Goal: Task Accomplishment & Management: Use online tool/utility

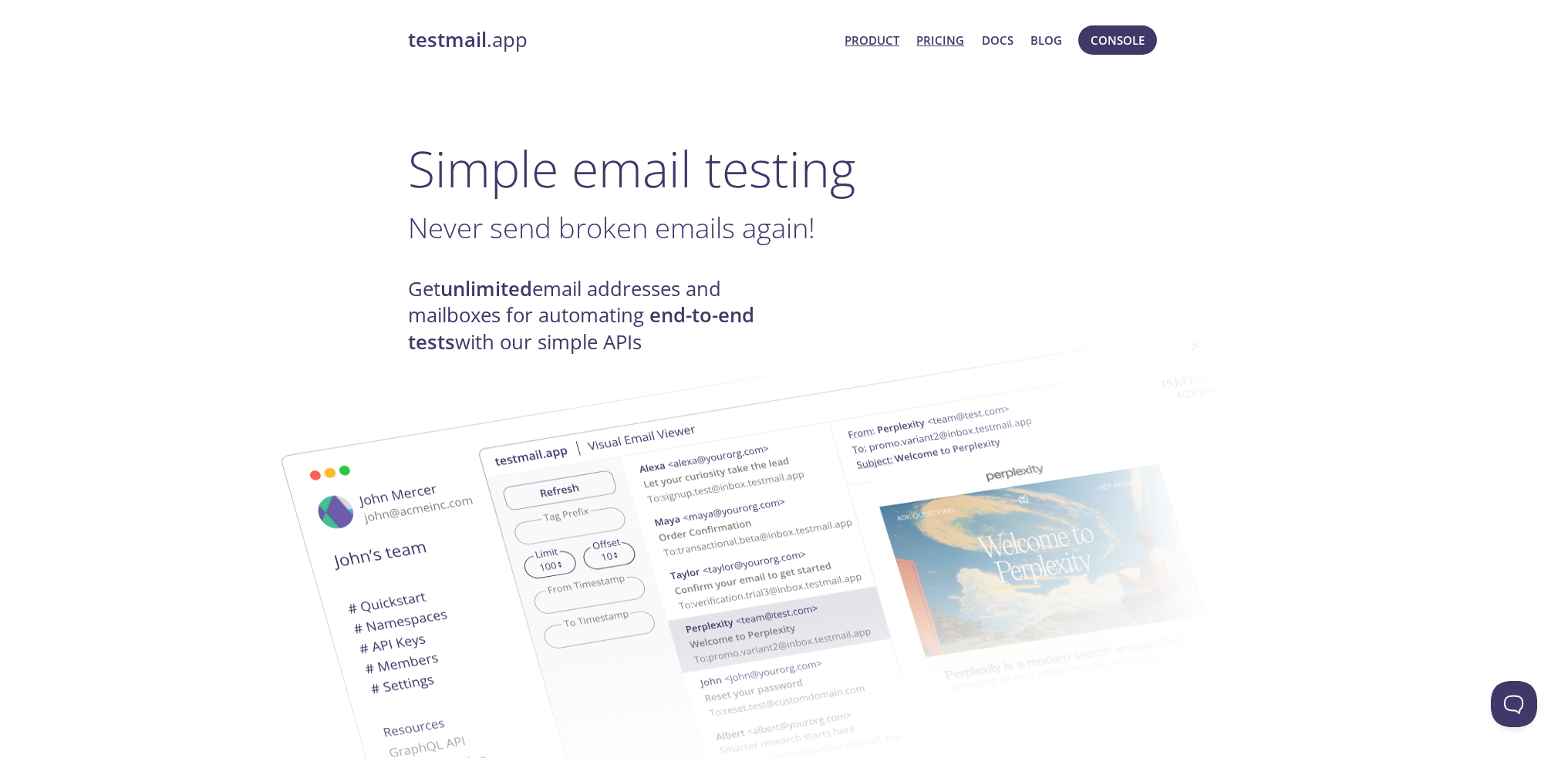
click at [950, 45] on link "Pricing" at bounding box center [940, 40] width 47 height 20
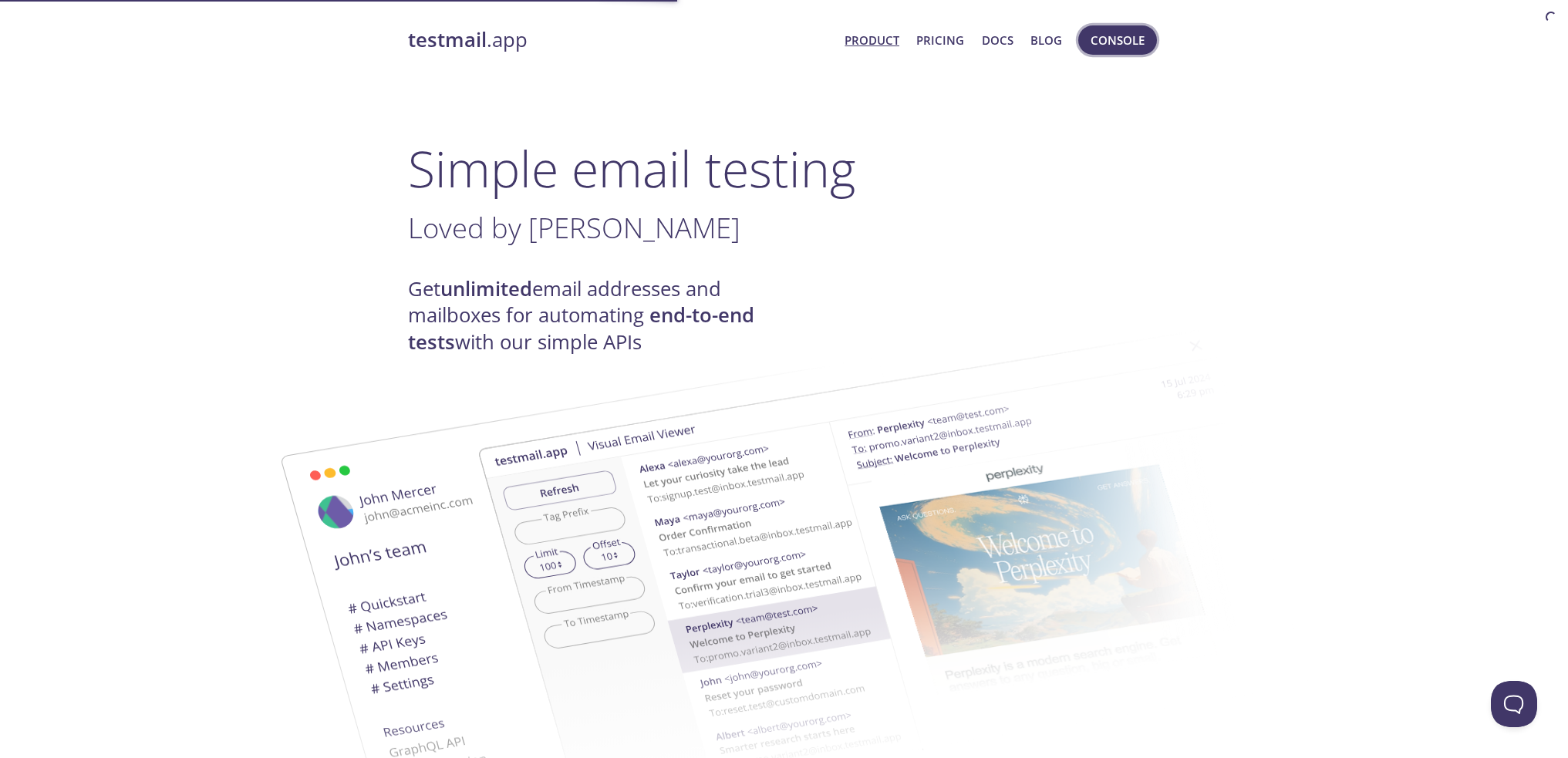
click at [1104, 37] on span "Console" at bounding box center [1118, 40] width 54 height 20
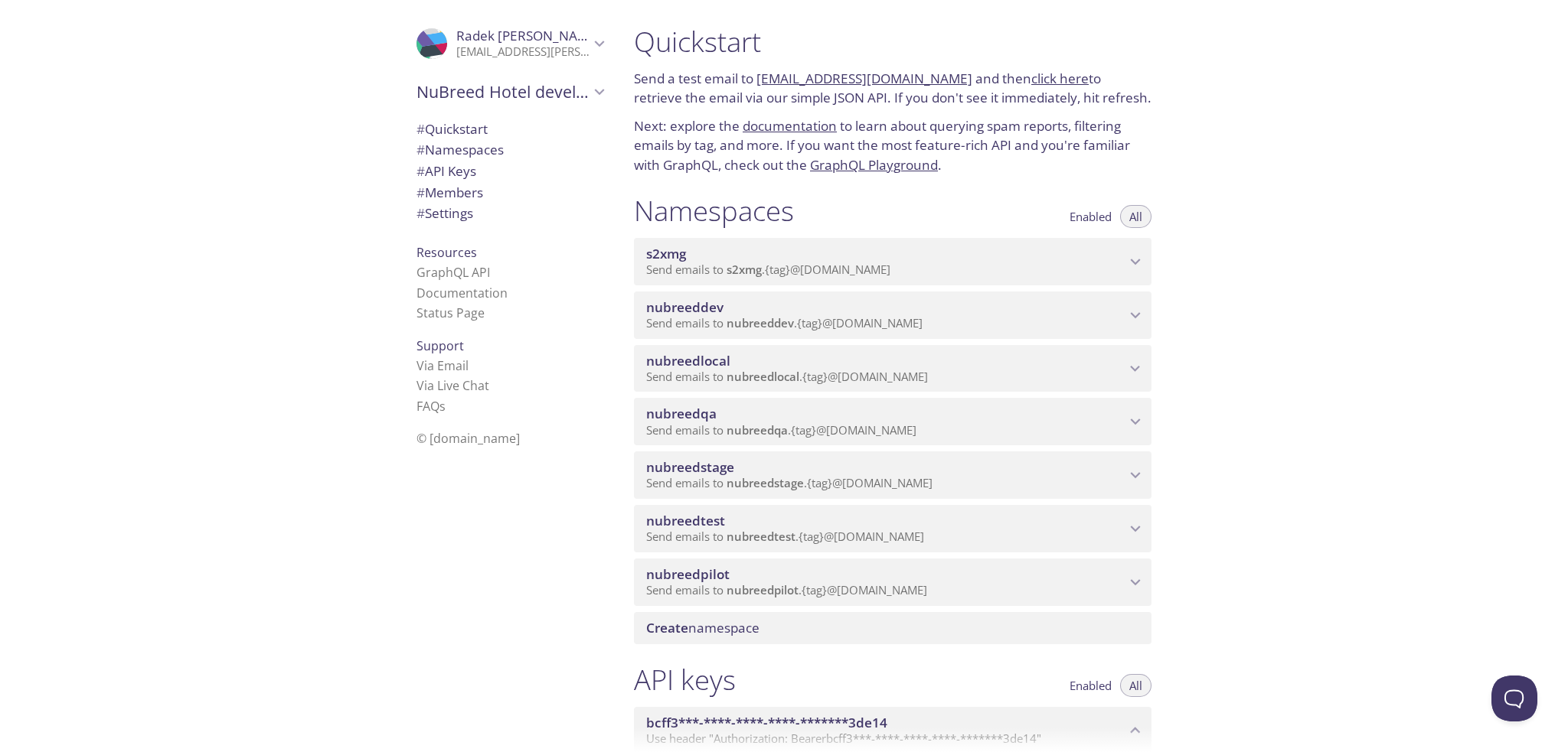
click at [856, 330] on span "Send emails to nubreeddev . {tag} @[DOMAIN_NAME]" at bounding box center [784, 322] width 276 height 15
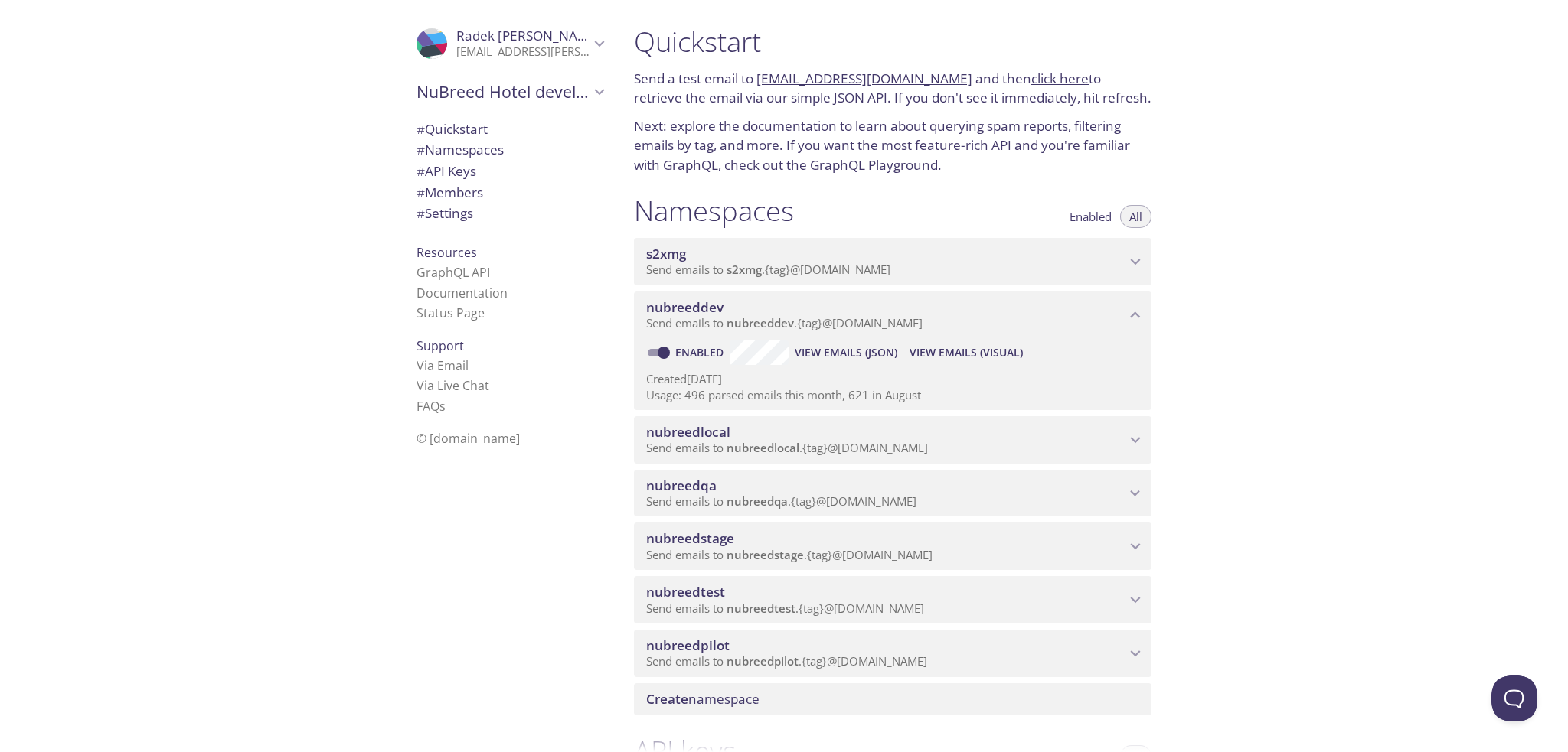
click at [866, 362] on span "View Emails (JSON)" at bounding box center [845, 352] width 102 height 19
click at [981, 362] on span "View Emails (Visual)" at bounding box center [967, 352] width 114 height 19
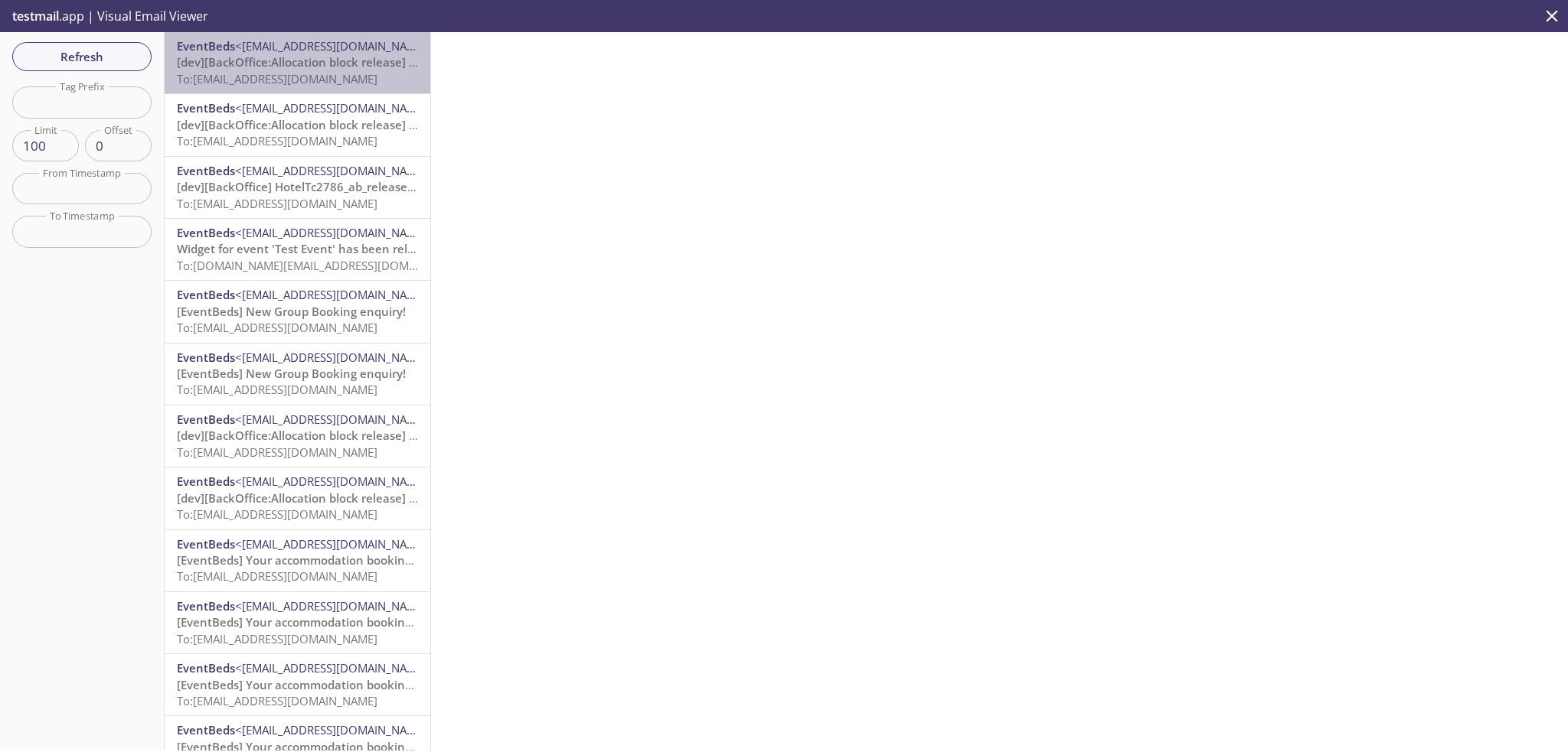
click at [334, 77] on span "To: [PERSON_NAME][EMAIL_ADDRESS][DOMAIN_NAME]" at bounding box center [277, 78] width 201 height 15
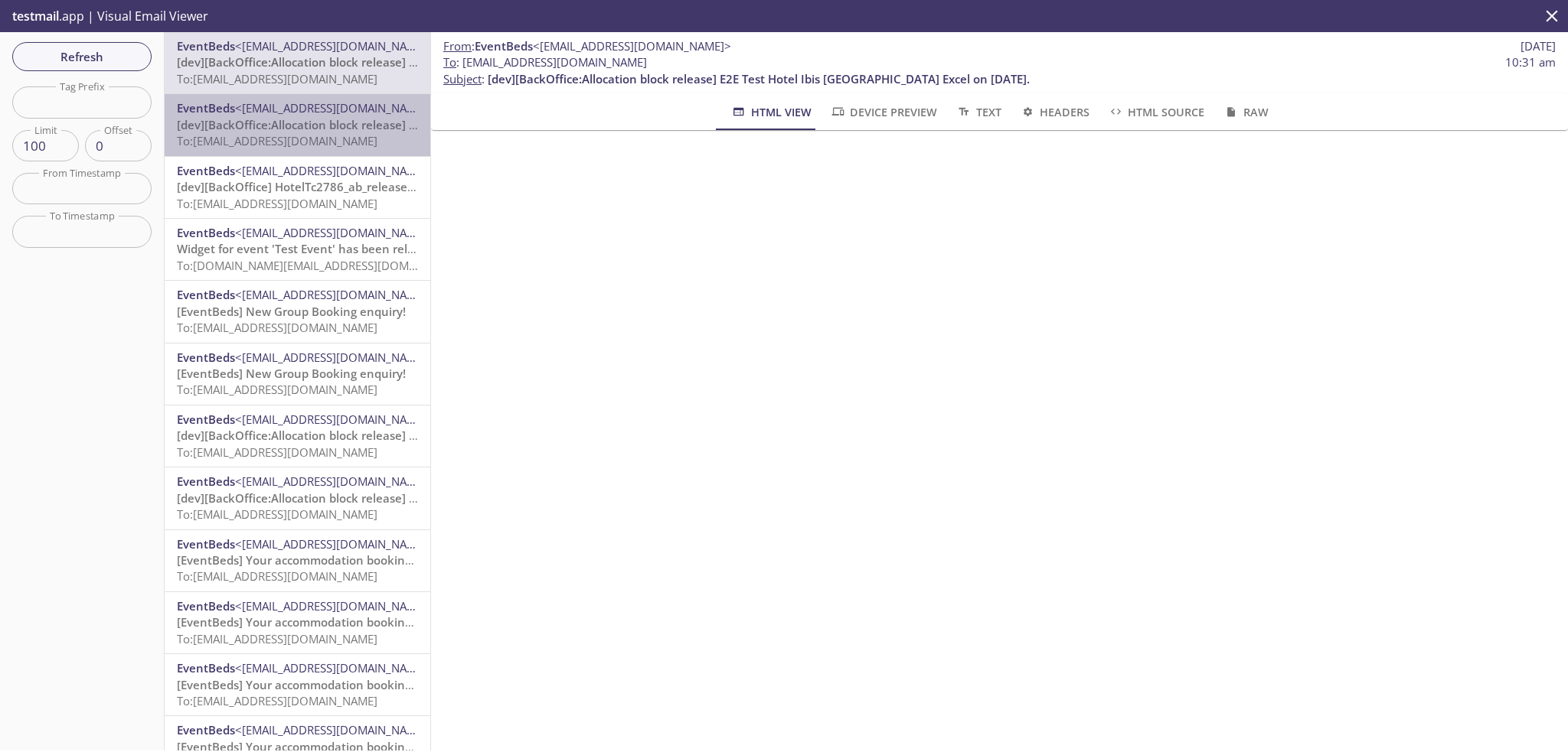
click at [347, 115] on span "<[EMAIL_ADDRESS][DOMAIN_NAME]>" at bounding box center [334, 107] width 198 height 15
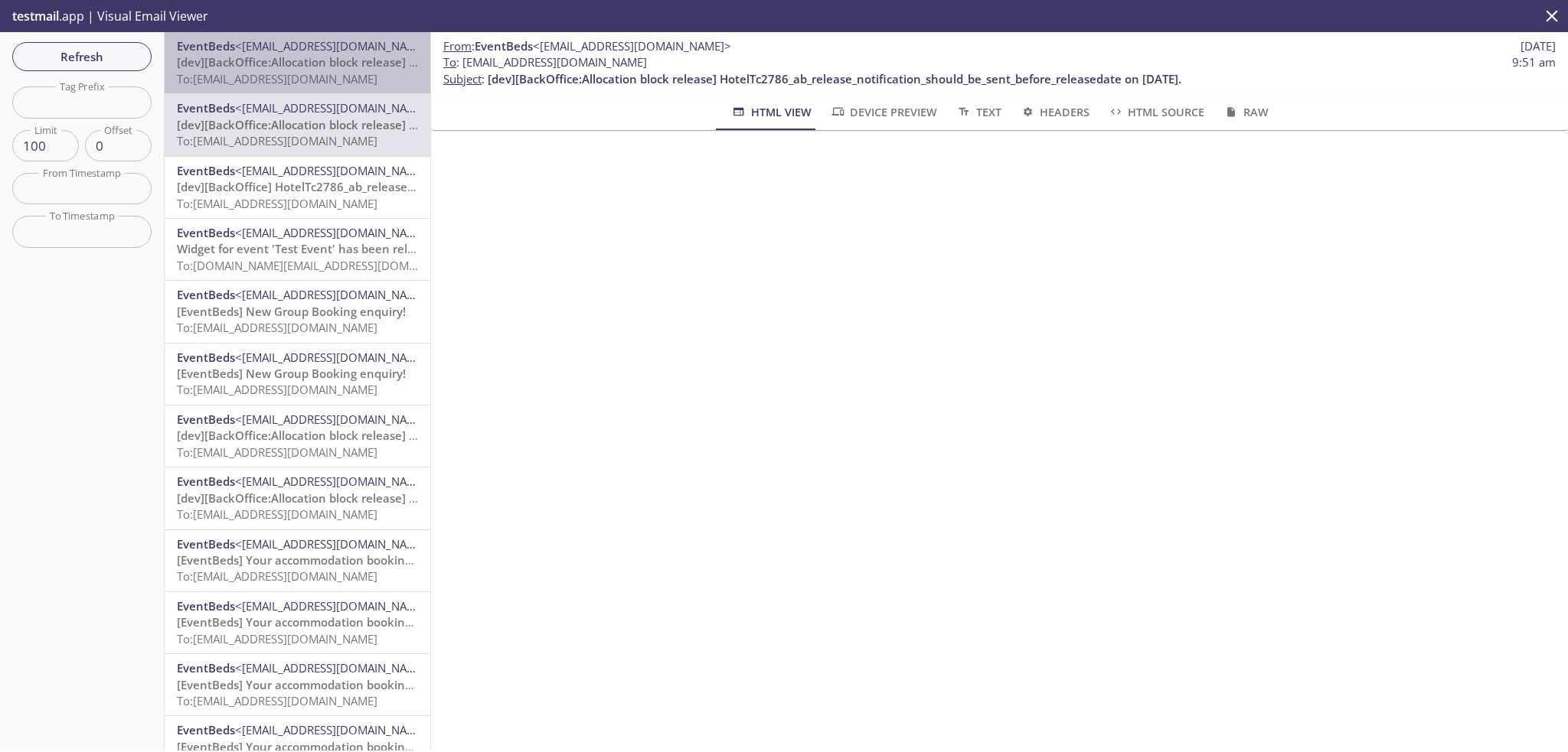
click at [335, 86] on span "To: [PERSON_NAME][EMAIL_ADDRESS][DOMAIN_NAME]" at bounding box center [277, 78] width 201 height 15
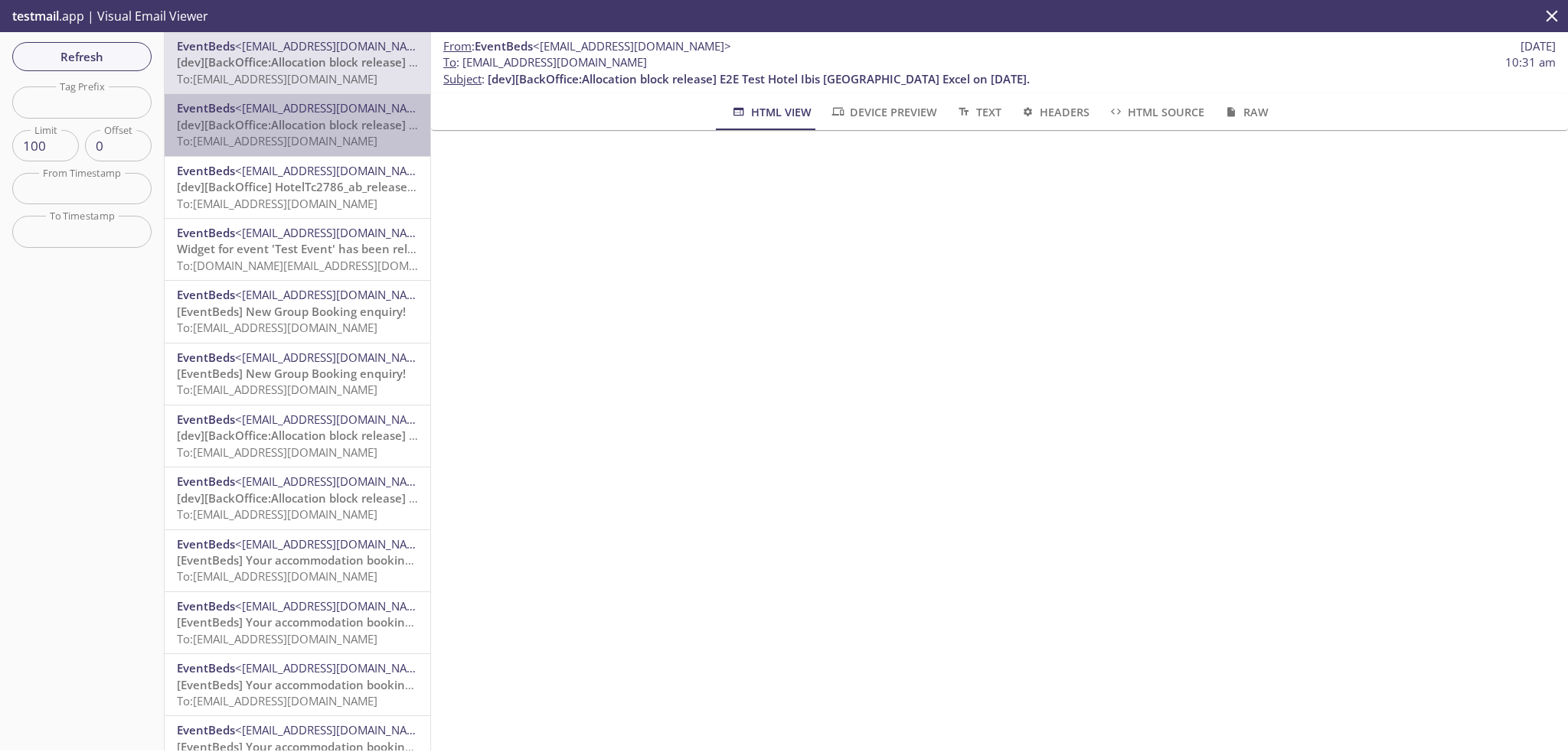
click at [354, 121] on span "[dev][BackOffice:Allocation block release] HotelTc2786_ab_release_notification_…" at bounding box center [523, 124] width 694 height 15
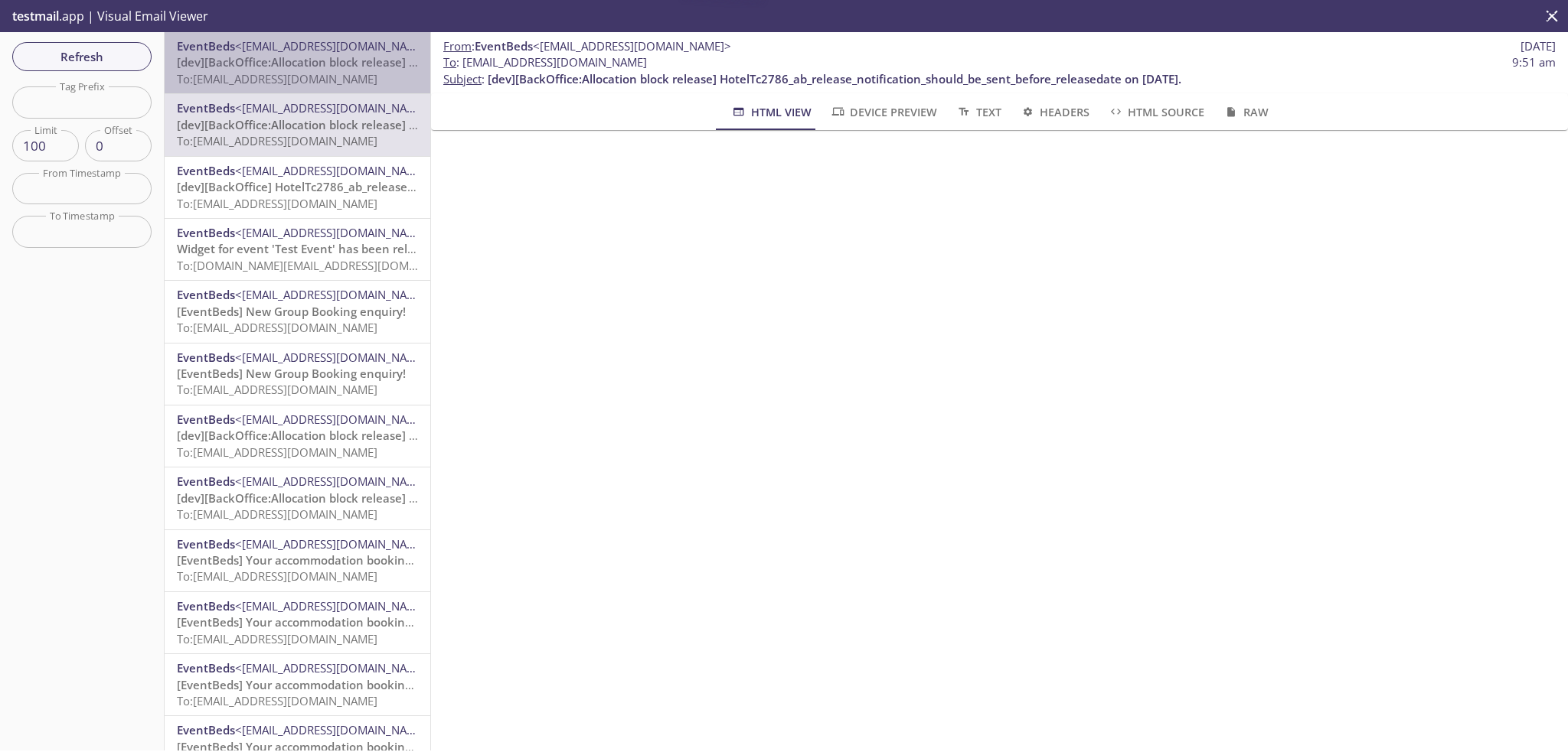
click at [324, 62] on span "[dev][BackOffice:Allocation block release] E2E Test Hotel Ibis [GEOGRAPHIC_DATA…" at bounding box center [448, 61] width 542 height 15
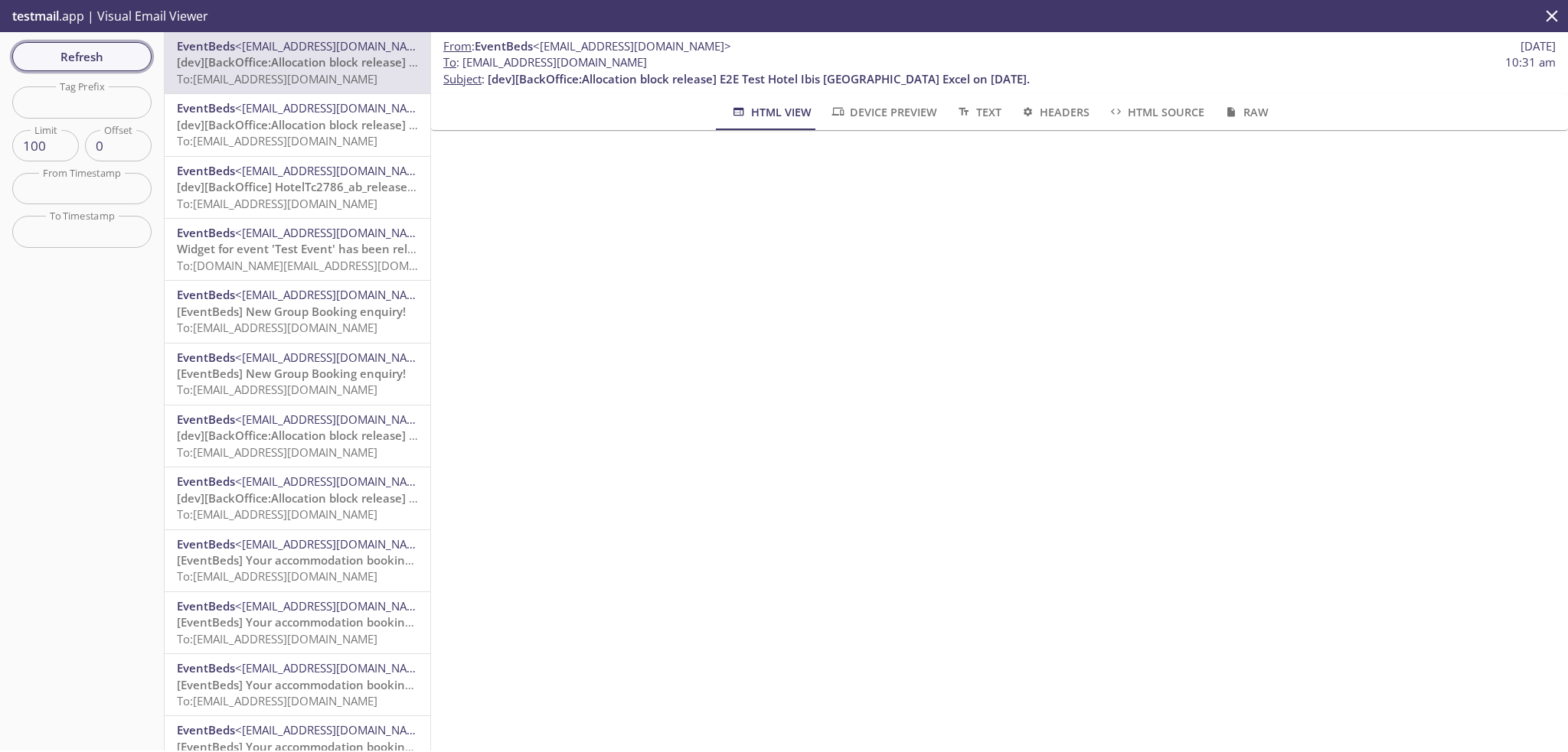
click at [91, 58] on span "Refresh" at bounding box center [82, 57] width 115 height 20
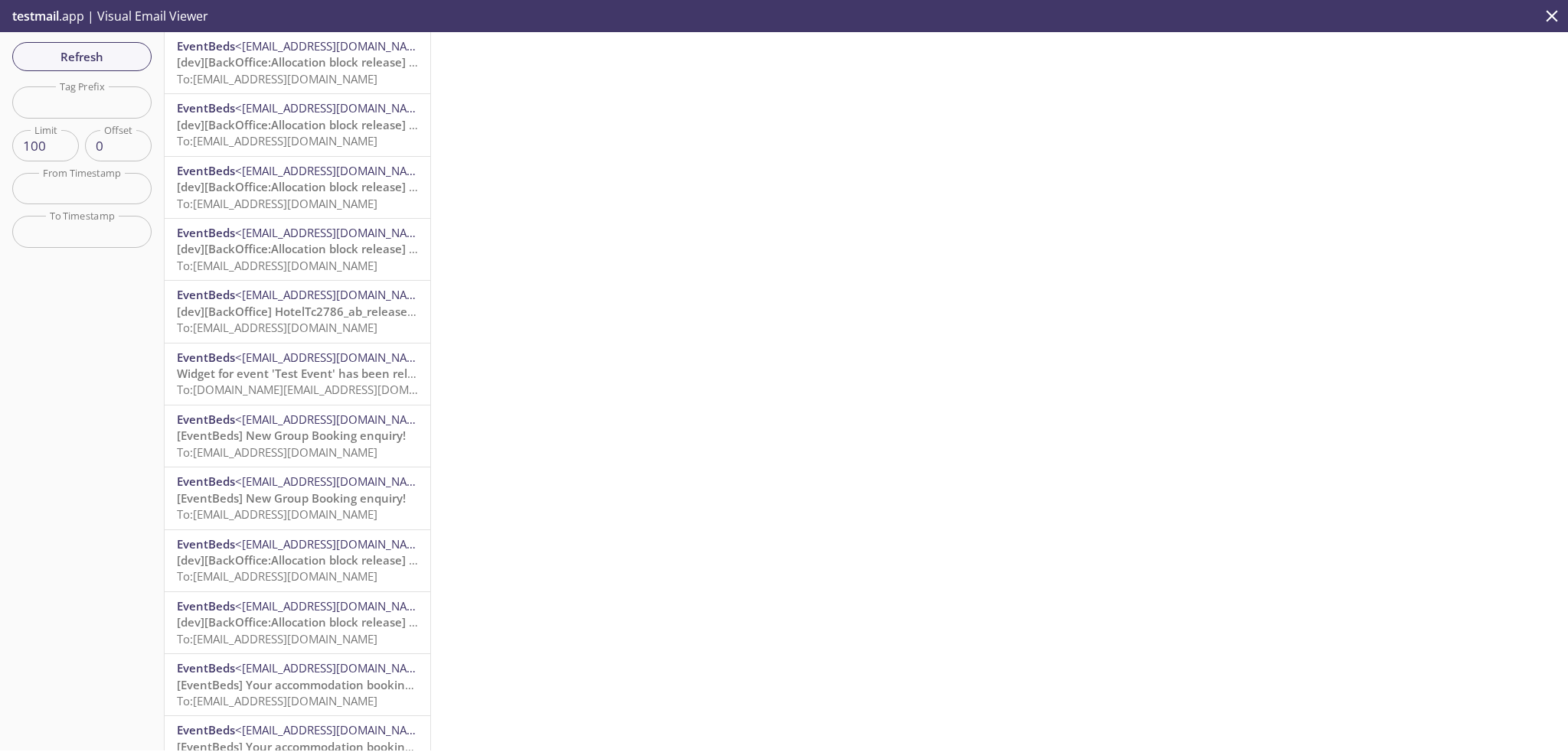
click at [332, 72] on span "To: [PERSON_NAME][EMAIL_ADDRESS][DOMAIN_NAME]" at bounding box center [277, 78] width 201 height 15
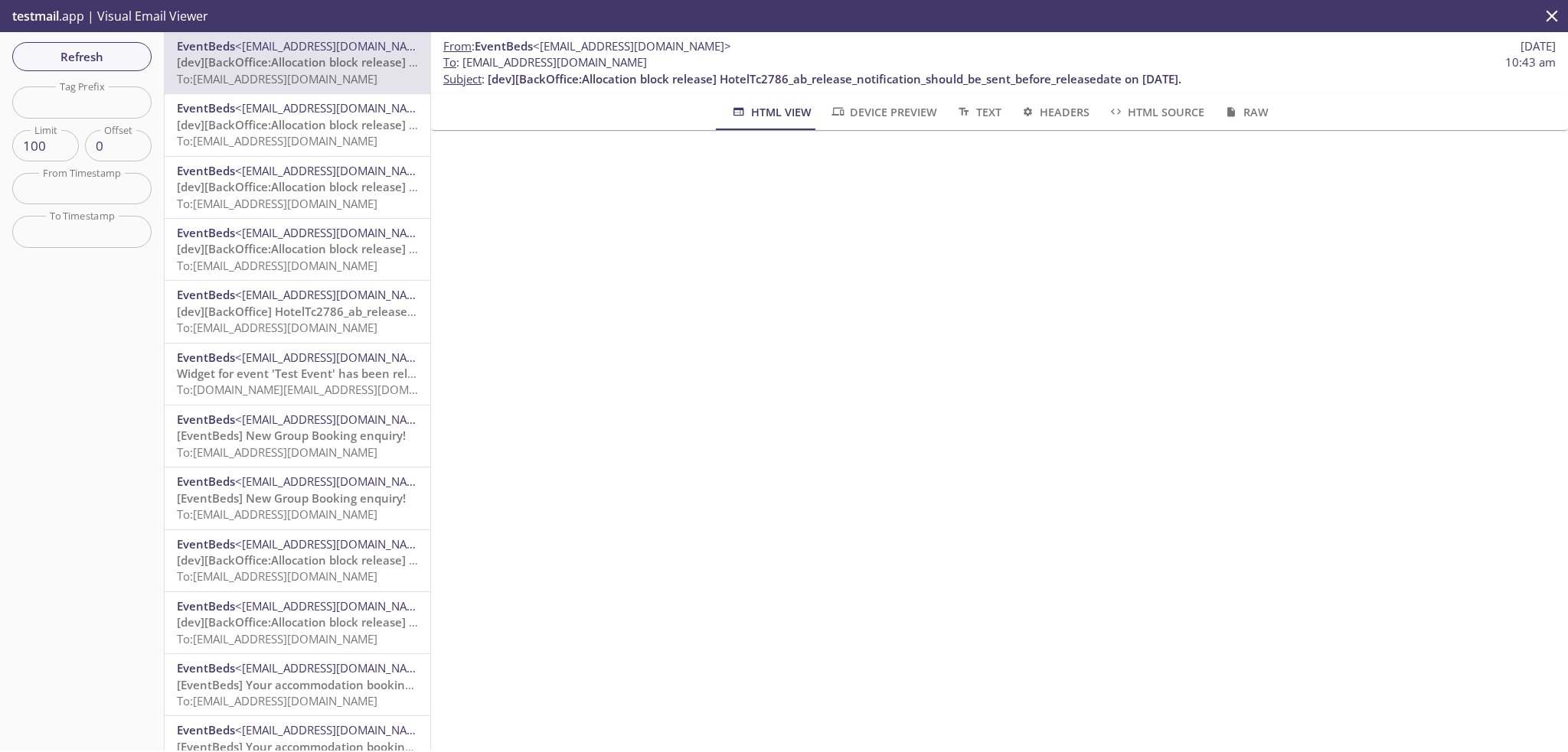
click at [342, 123] on span "[dev][BackOffice:Allocation block release] HotelTc2786_ab_release_notification_…" at bounding box center [523, 124] width 694 height 15
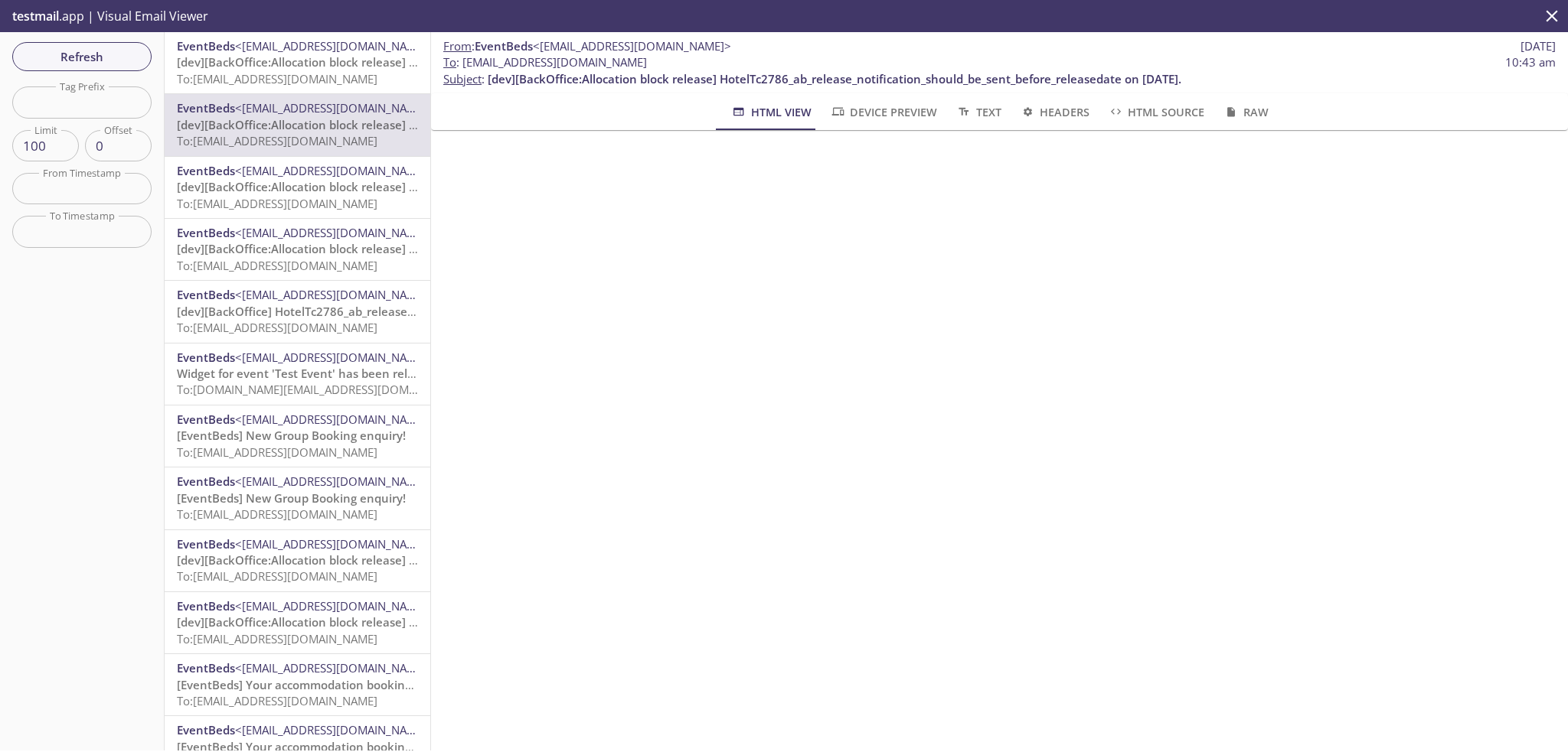
click at [349, 79] on span "To: [PERSON_NAME][EMAIL_ADDRESS][DOMAIN_NAME]" at bounding box center [277, 78] width 201 height 15
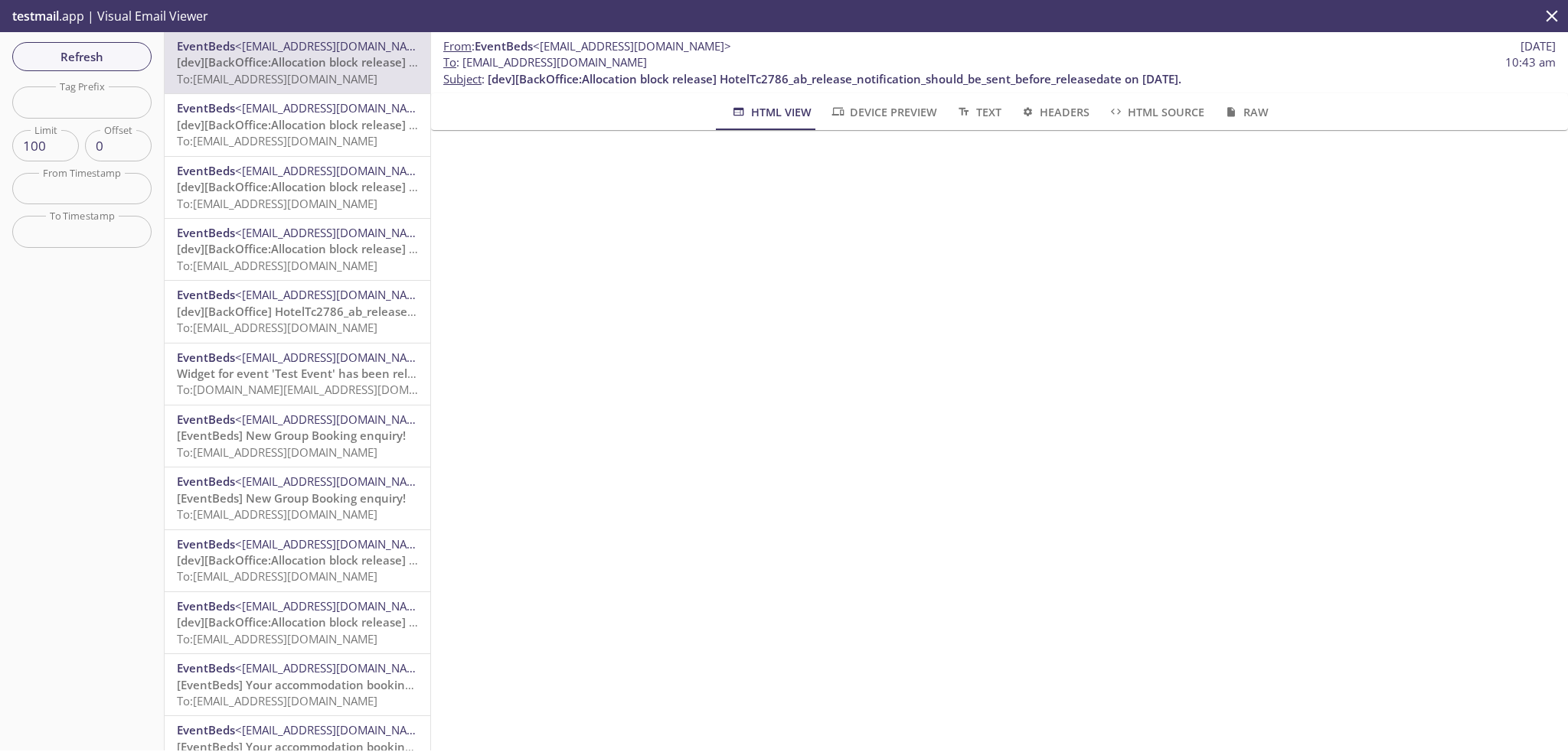
click at [357, 127] on span "[dev][BackOffice:Allocation block release] HotelTc2786_ab_release_notification_…" at bounding box center [523, 124] width 694 height 15
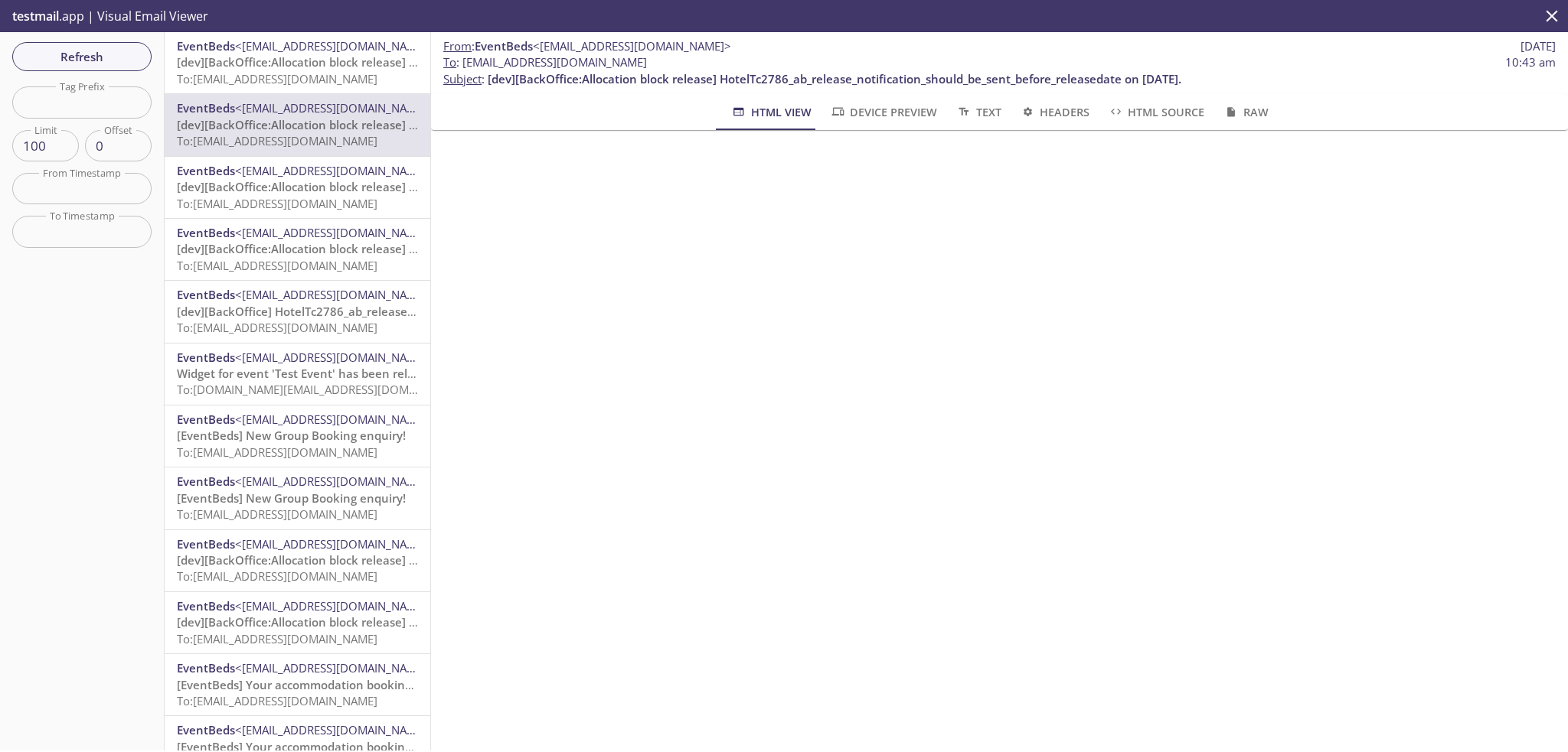
click at [315, 78] on span "To: [PERSON_NAME][EMAIL_ADDRESS][DOMAIN_NAME]" at bounding box center [277, 78] width 201 height 15
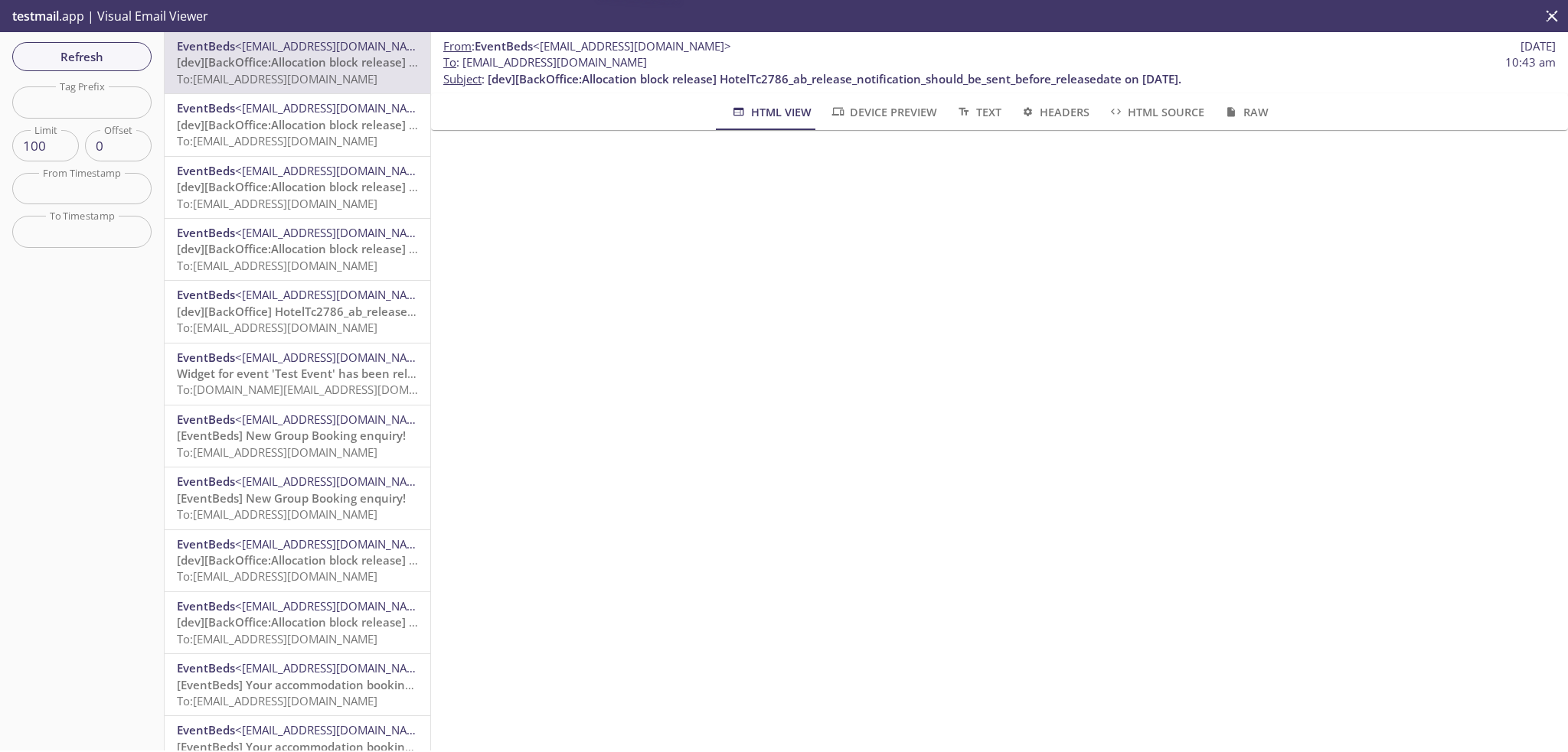
click at [329, 172] on span "<[EMAIL_ADDRESS][DOMAIN_NAME]>" at bounding box center [334, 170] width 198 height 15
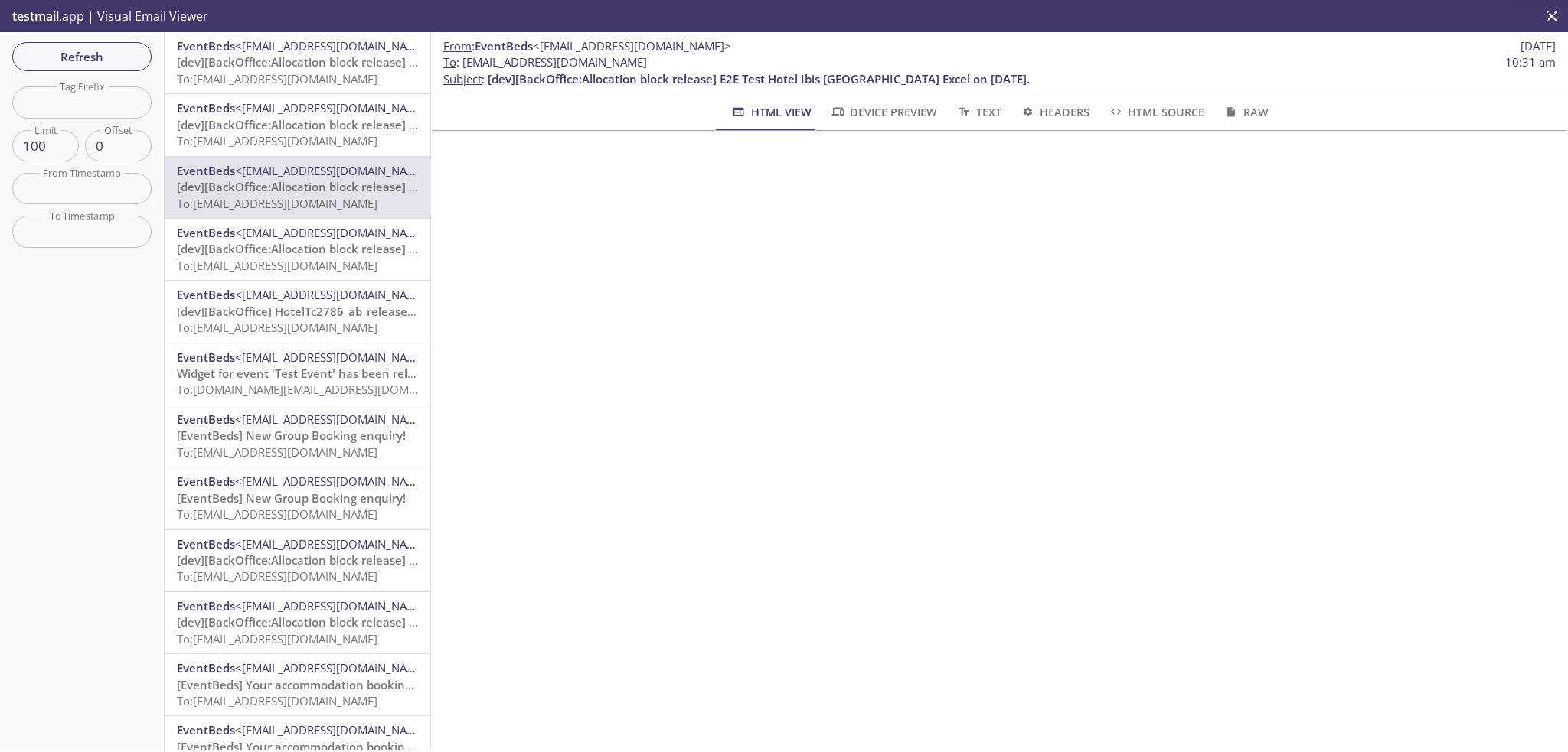
click at [326, 235] on span "<[EMAIL_ADDRESS][DOMAIN_NAME]>" at bounding box center [334, 232] width 198 height 15
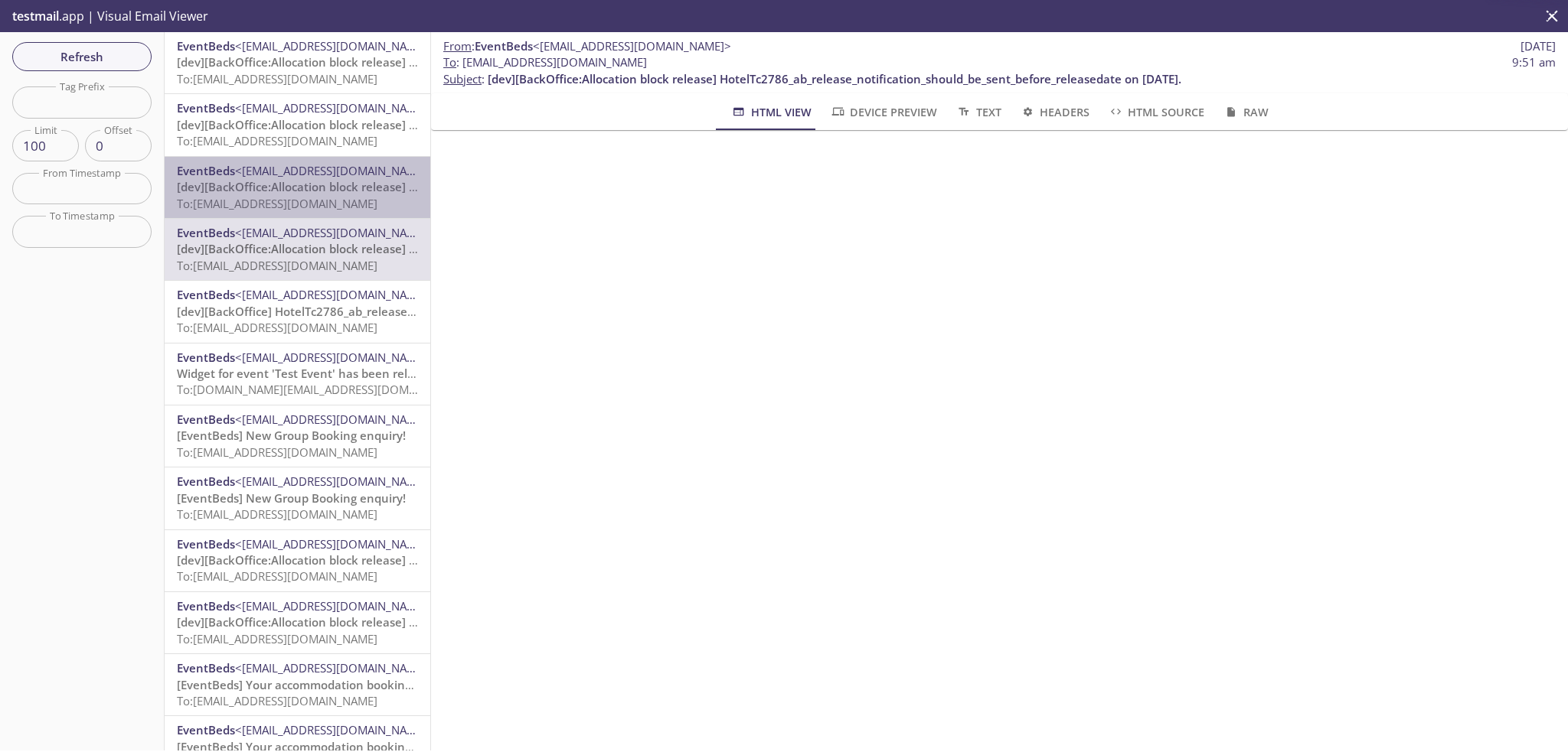
click at [322, 197] on span "To: [PERSON_NAME][EMAIL_ADDRESS][DOMAIN_NAME]" at bounding box center [277, 203] width 201 height 15
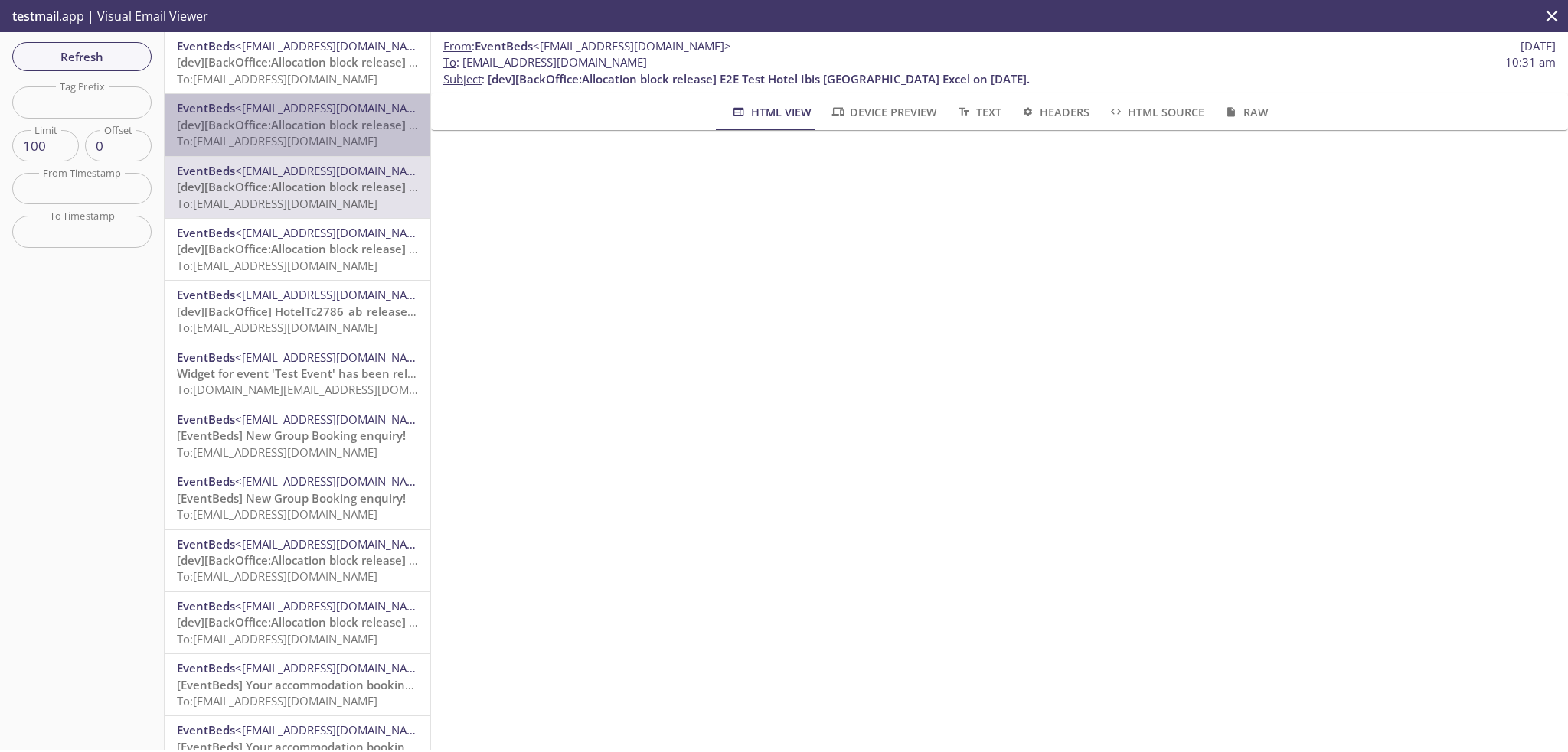
click at [329, 124] on span "[dev][BackOffice:Allocation block release] HotelTc2786_ab_release_notification_…" at bounding box center [523, 124] width 694 height 15
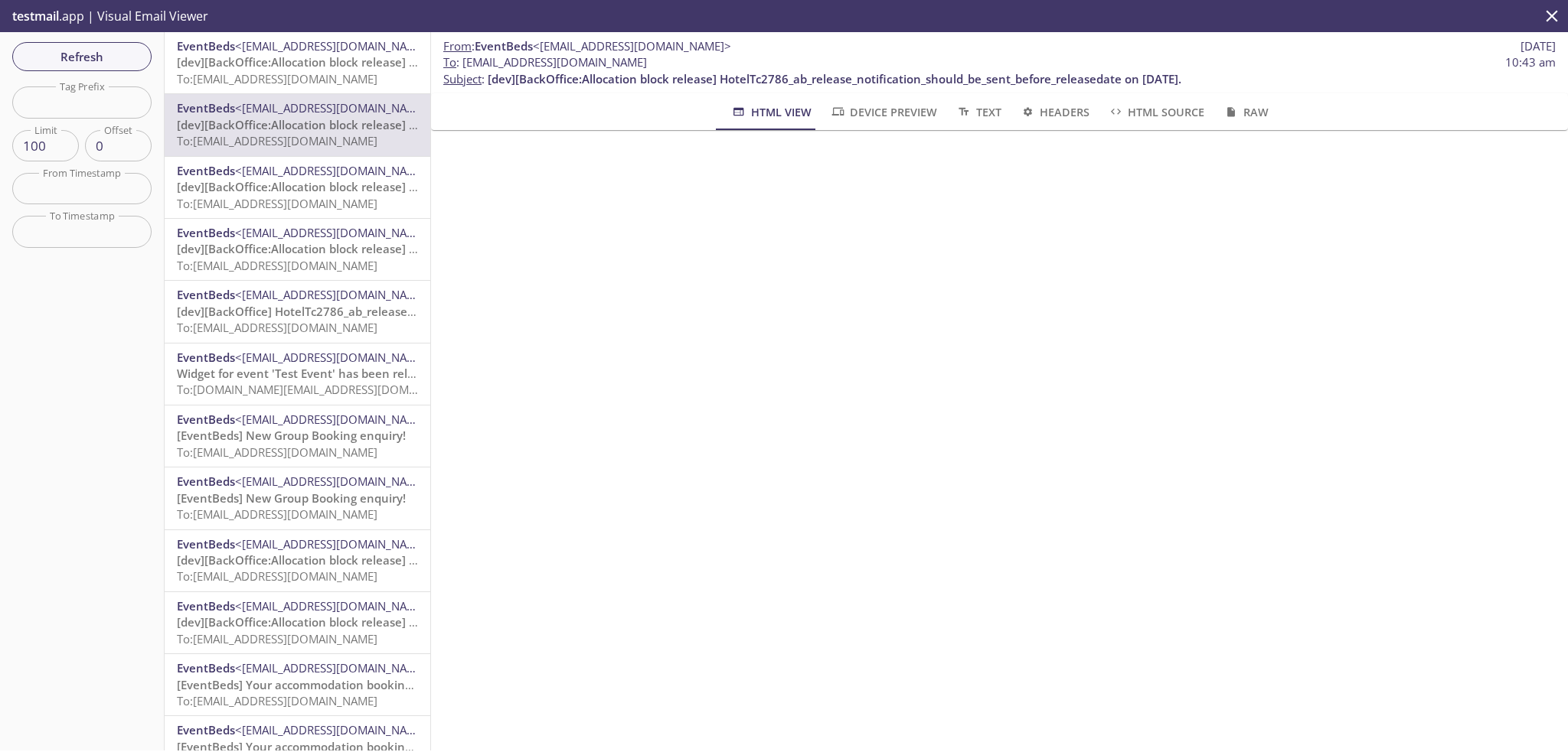
click at [321, 51] on span "<[EMAIL_ADDRESS][DOMAIN_NAME]>" at bounding box center [334, 45] width 198 height 15
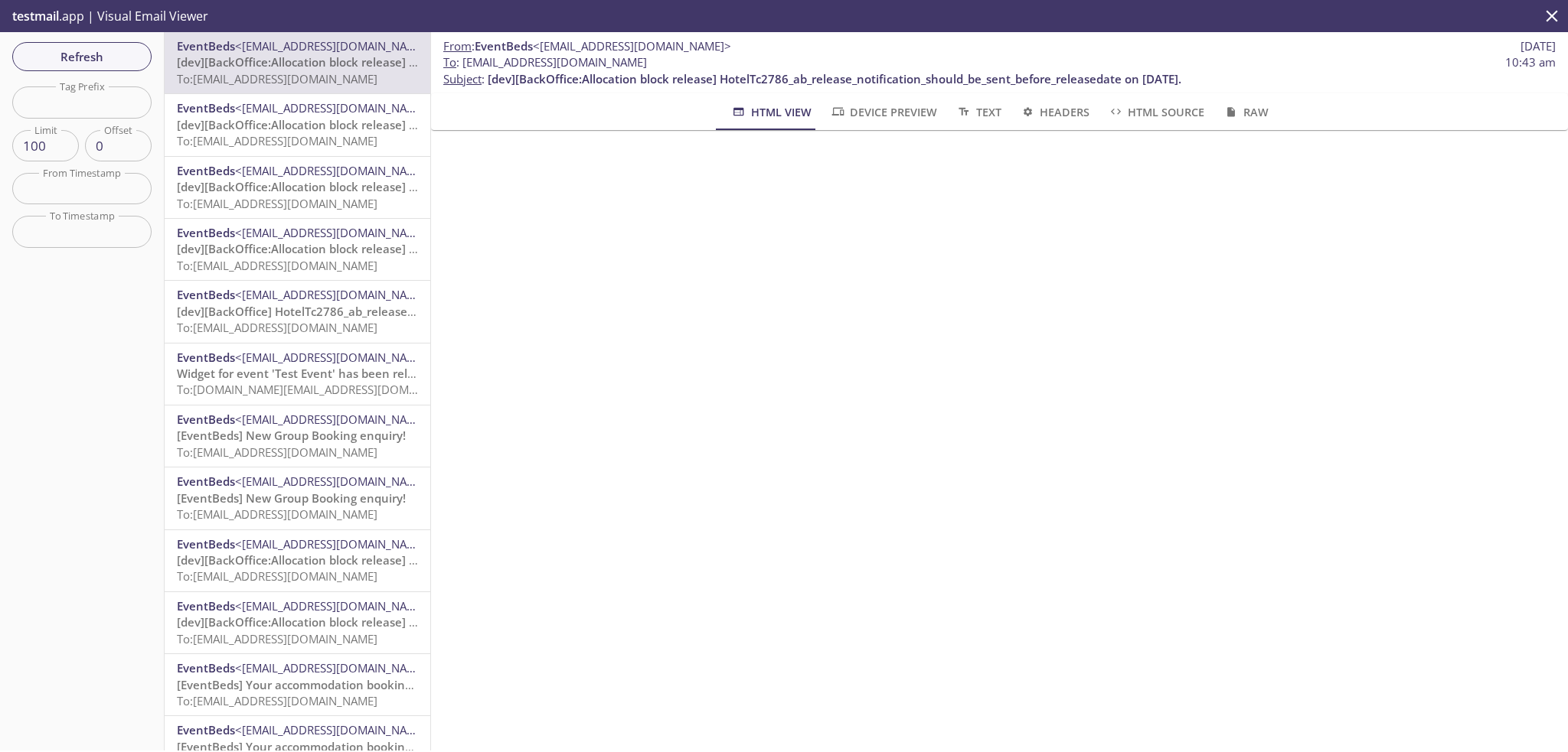
click at [1144, 424] on div "From : EventBeds <[EMAIL_ADDRESS][DOMAIN_NAME]> [DATE] To : [EMAIL_ADDRESS][DOM…" at bounding box center [999, 391] width 1137 height 718
click at [124, 50] on span "Refresh" at bounding box center [82, 57] width 115 height 20
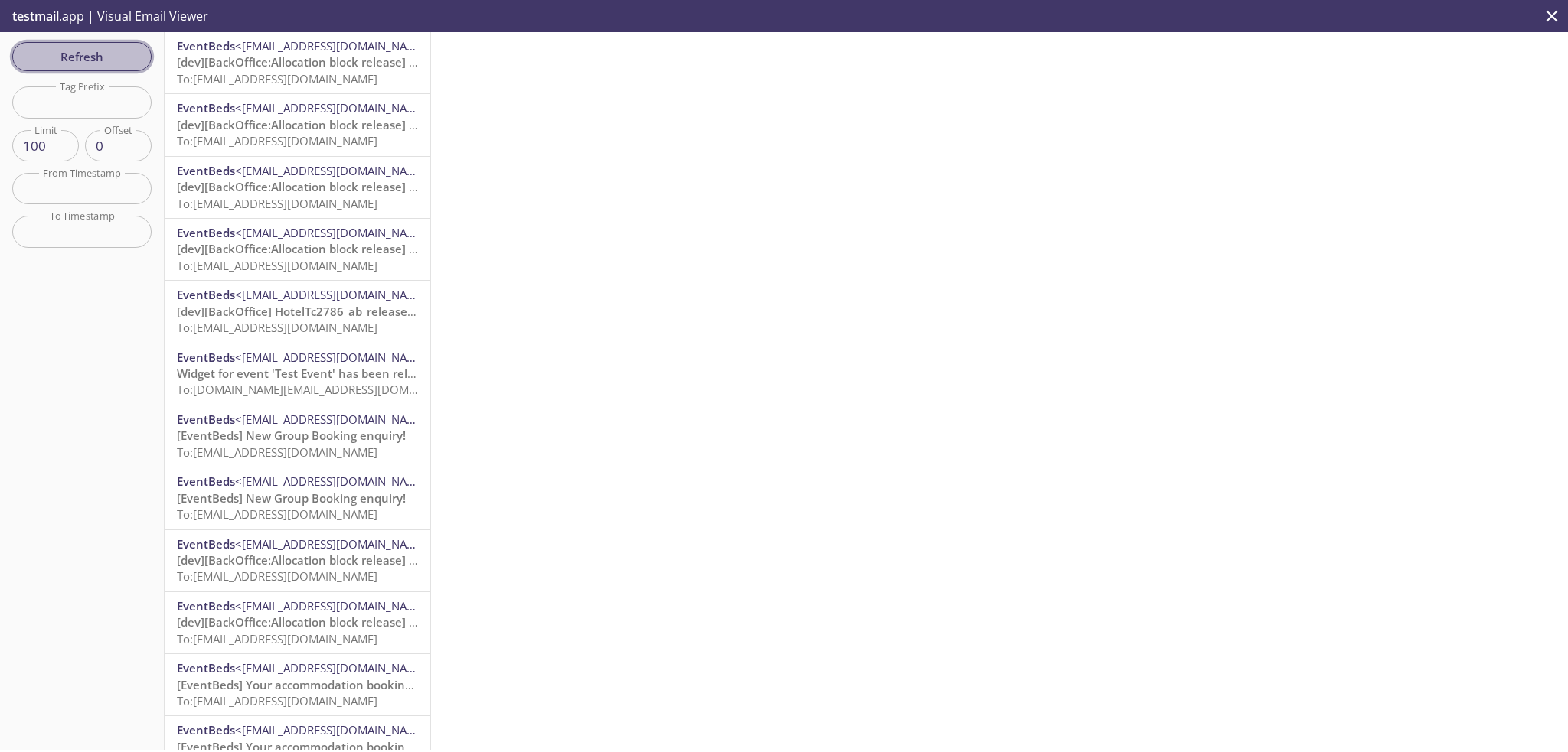
click at [129, 59] on span "Refresh" at bounding box center [82, 57] width 115 height 20
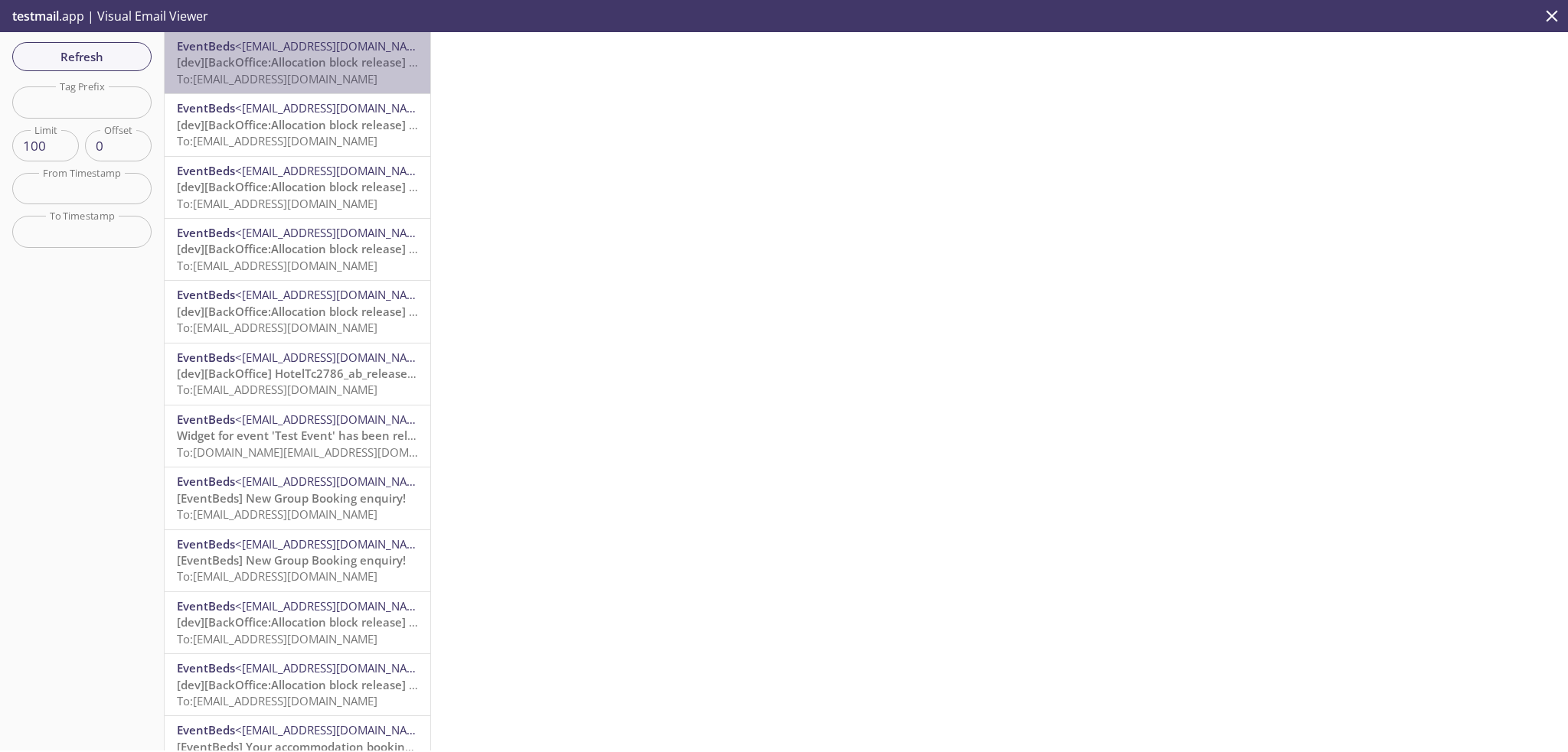
click at [314, 75] on span "To: [PERSON_NAME][EMAIL_ADDRESS][DOMAIN_NAME]" at bounding box center [277, 78] width 201 height 15
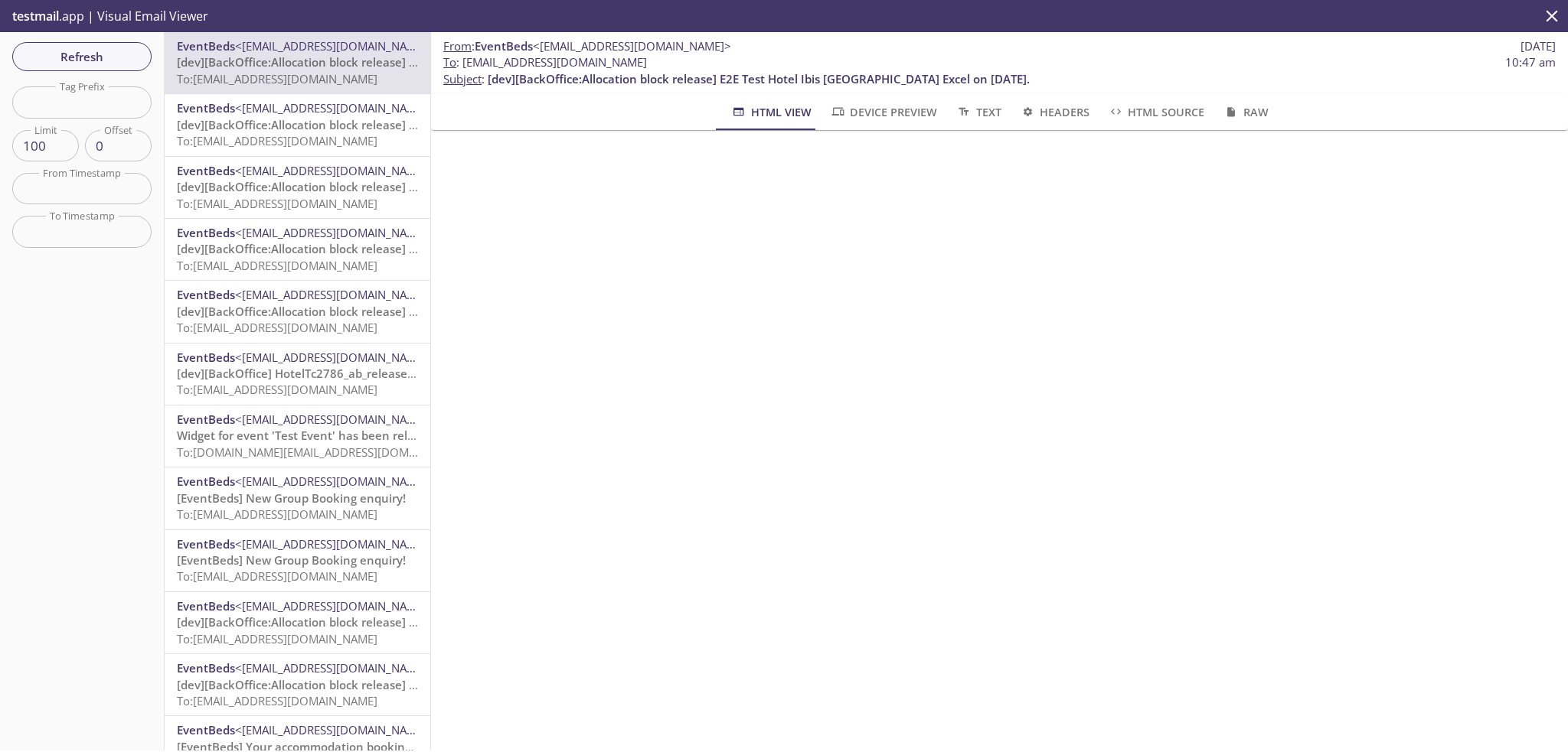
click at [1108, 410] on div "From : EventBeds <[EMAIL_ADDRESS][DOMAIN_NAME]> [DATE] To : [EMAIL_ADDRESS][DOM…" at bounding box center [999, 391] width 1137 height 718
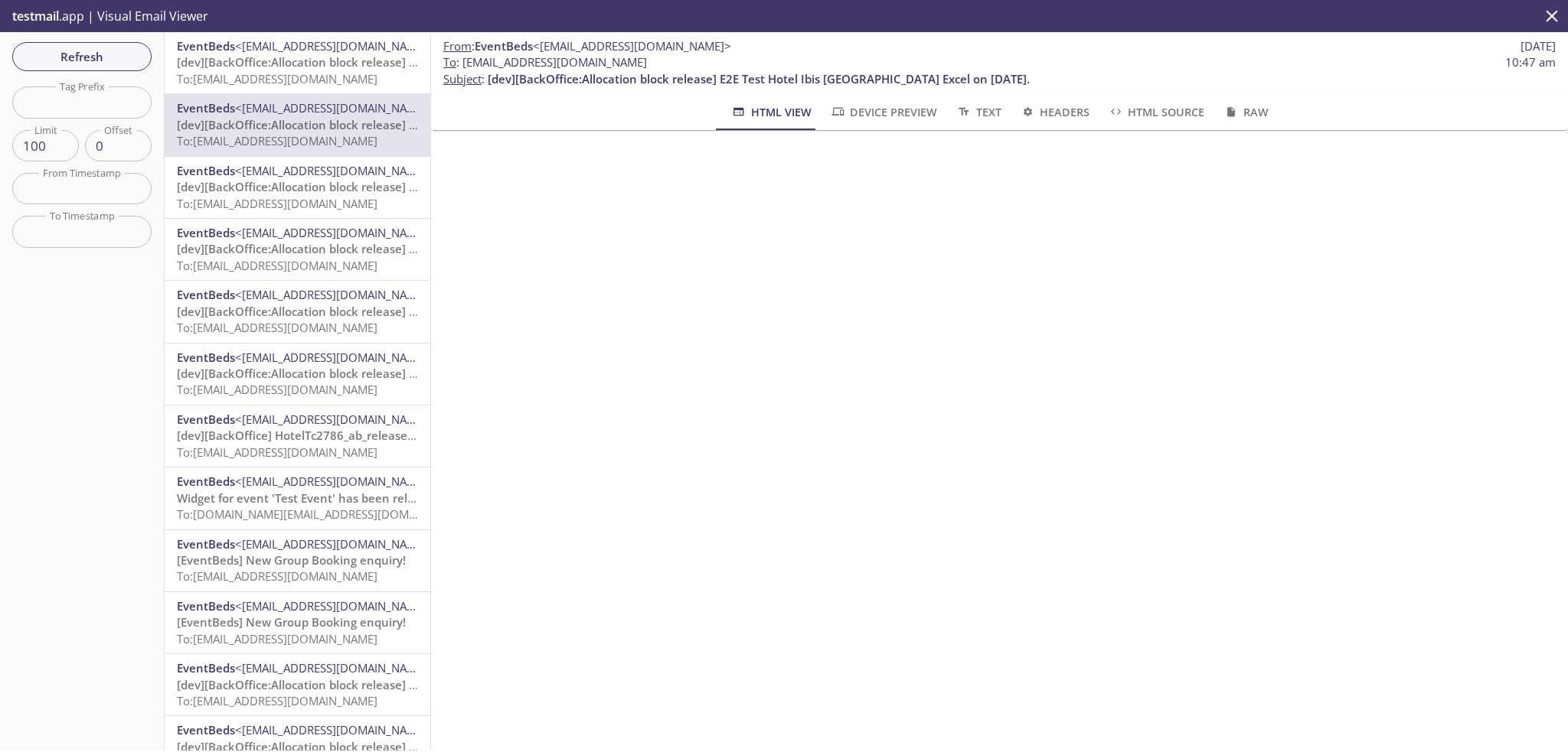
drag, startPoint x: 1399, startPoint y: 295, endPoint x: 1376, endPoint y: 295, distance: 23.0
click at [1398, 295] on div "From : EventBeds <[EMAIL_ADDRESS][DOMAIN_NAME]> [DATE] To : [EMAIL_ADDRESS][DOM…" at bounding box center [999, 391] width 1137 height 718
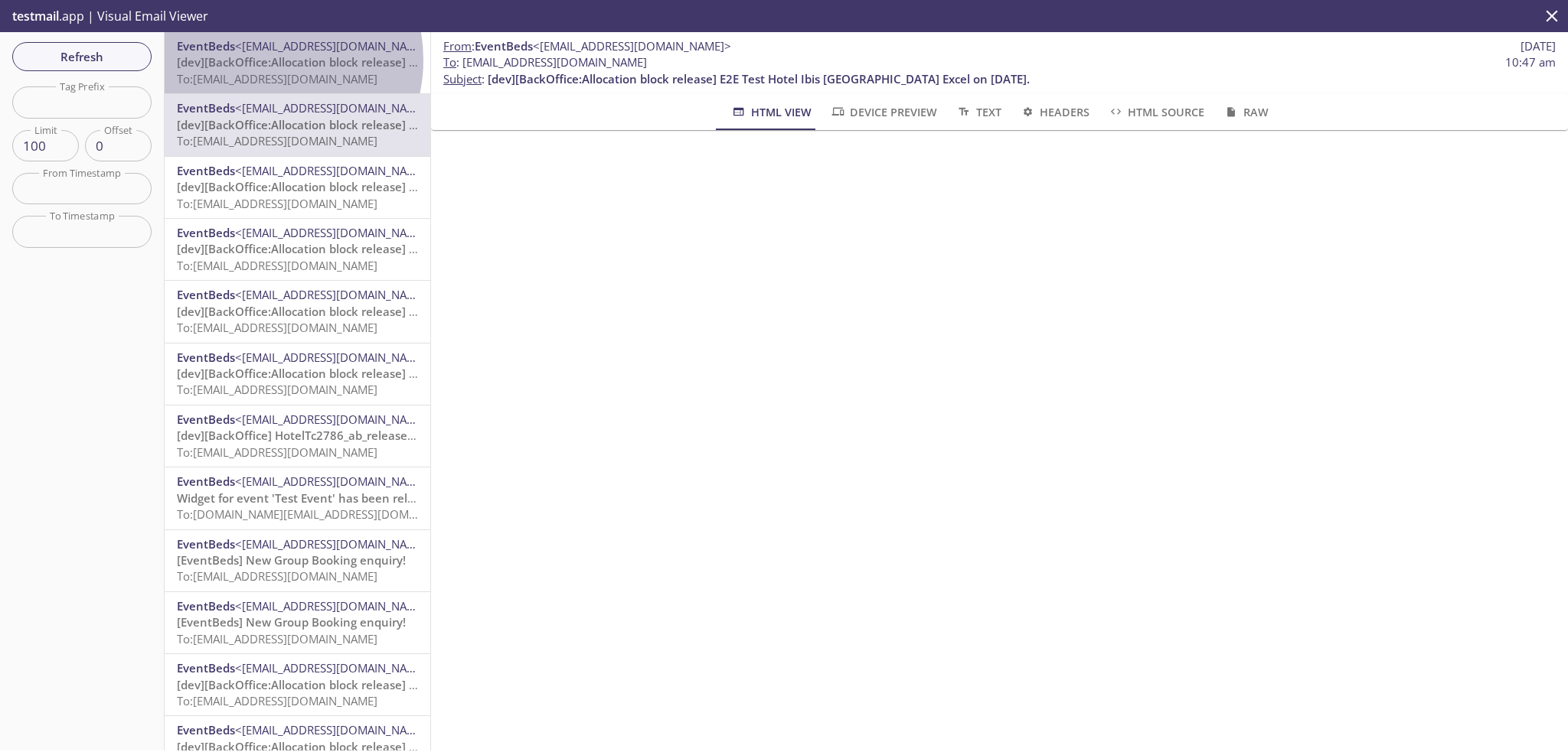
click at [261, 59] on span "[dev][BackOffice:Allocation block release] E2E Test Hotel Ibis [GEOGRAPHIC_DATA…" at bounding box center [448, 61] width 542 height 15
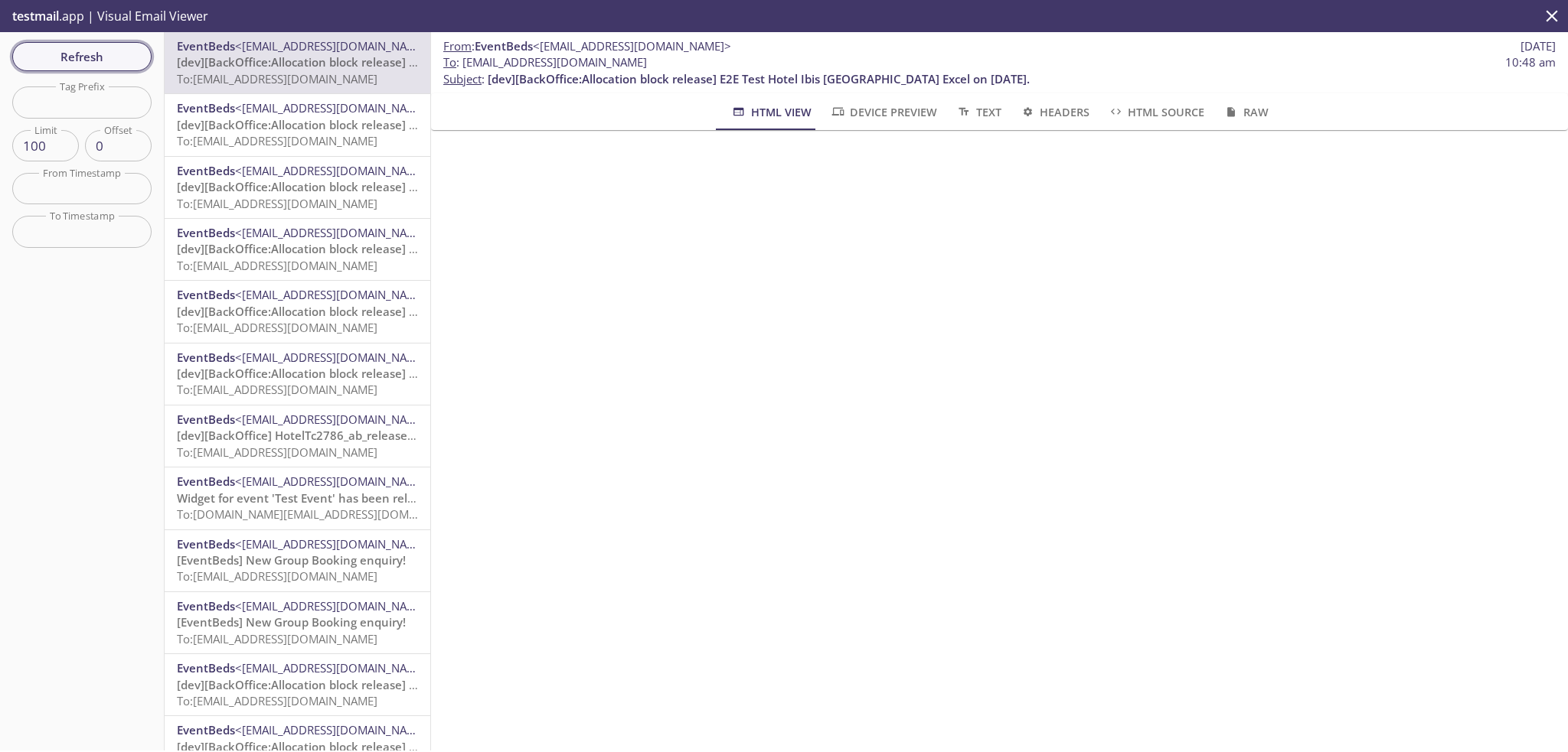
click at [125, 45] on button "Refresh" at bounding box center [82, 56] width 139 height 29
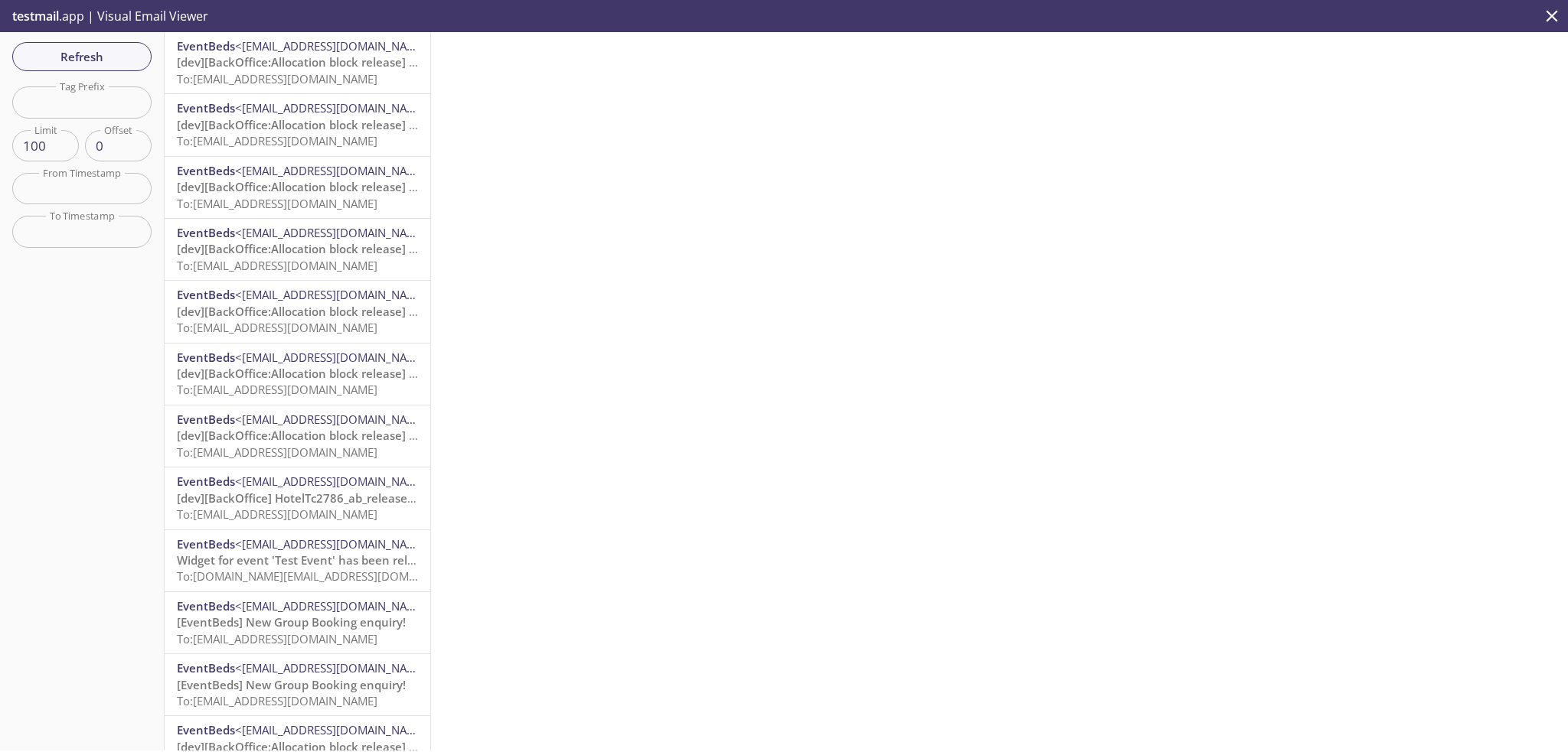
click at [318, 75] on span "To: [PERSON_NAME][EMAIL_ADDRESS][DOMAIN_NAME]" at bounding box center [277, 78] width 201 height 15
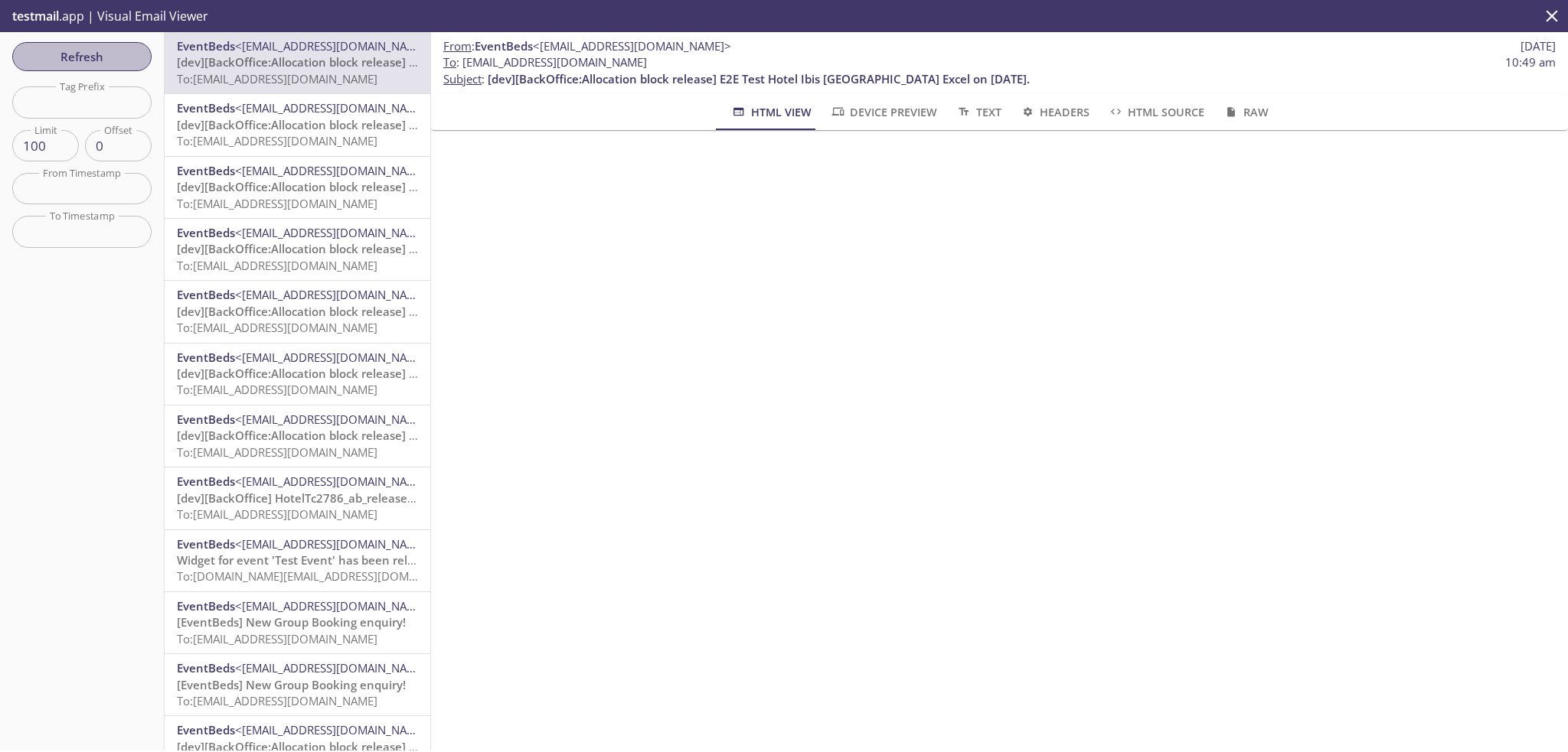
click at [94, 45] on button "Refresh" at bounding box center [82, 56] width 139 height 29
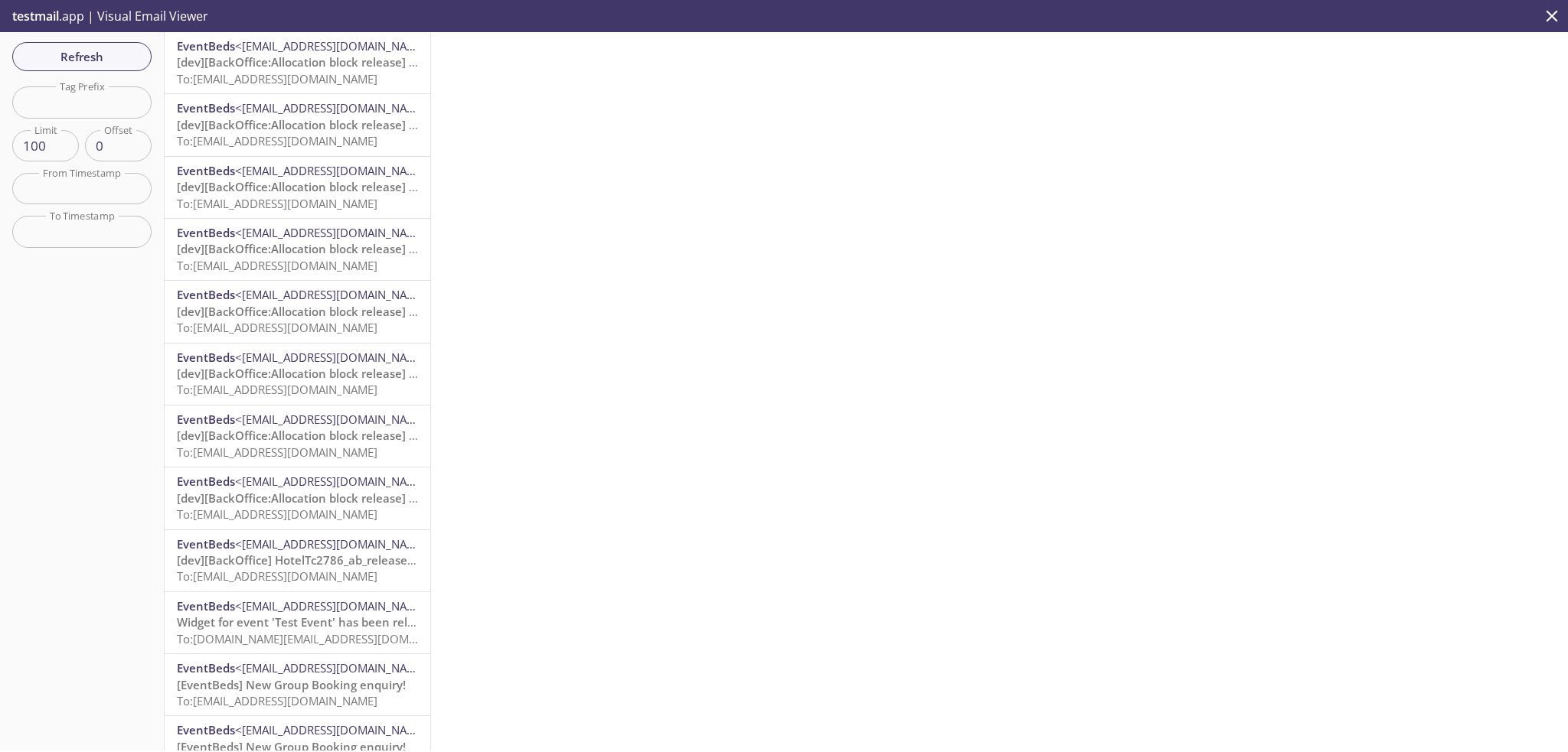
click at [92, 56] on span "Refresh" at bounding box center [82, 57] width 115 height 20
click at [273, 69] on span "[dev][BackOffice:Allocation block release] E2E Test Hotel Ibis [GEOGRAPHIC_DATA…" at bounding box center [448, 61] width 542 height 15
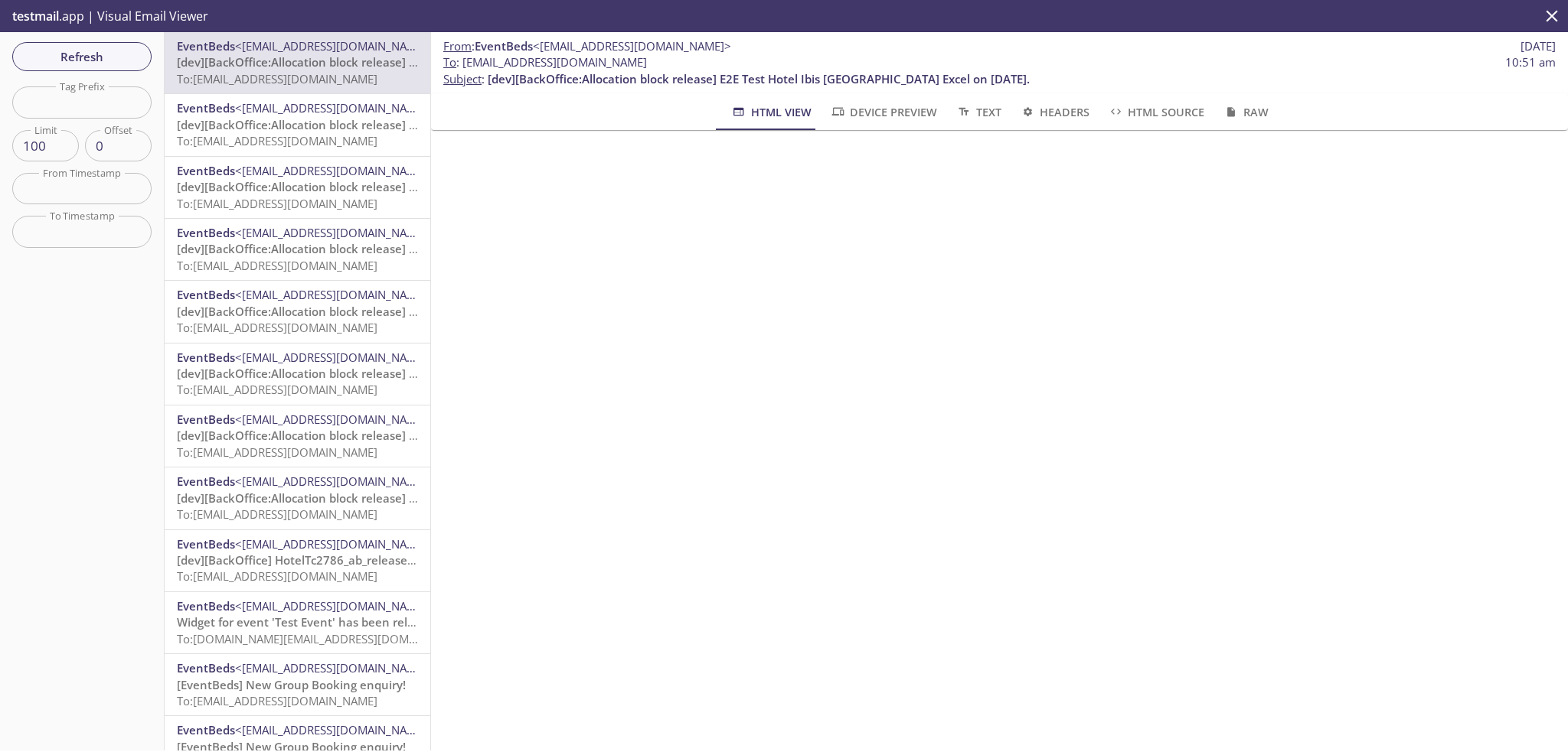
drag, startPoint x: 1177, startPoint y: 456, endPoint x: 1098, endPoint y: 428, distance: 83.8
click at [1177, 456] on div "From : EventBeds <[EMAIL_ADDRESS][DOMAIN_NAME]> [DATE] To : [EMAIL_ADDRESS][DOM…" at bounding box center [999, 391] width 1137 height 718
click at [122, 60] on span "Refresh" at bounding box center [82, 57] width 115 height 20
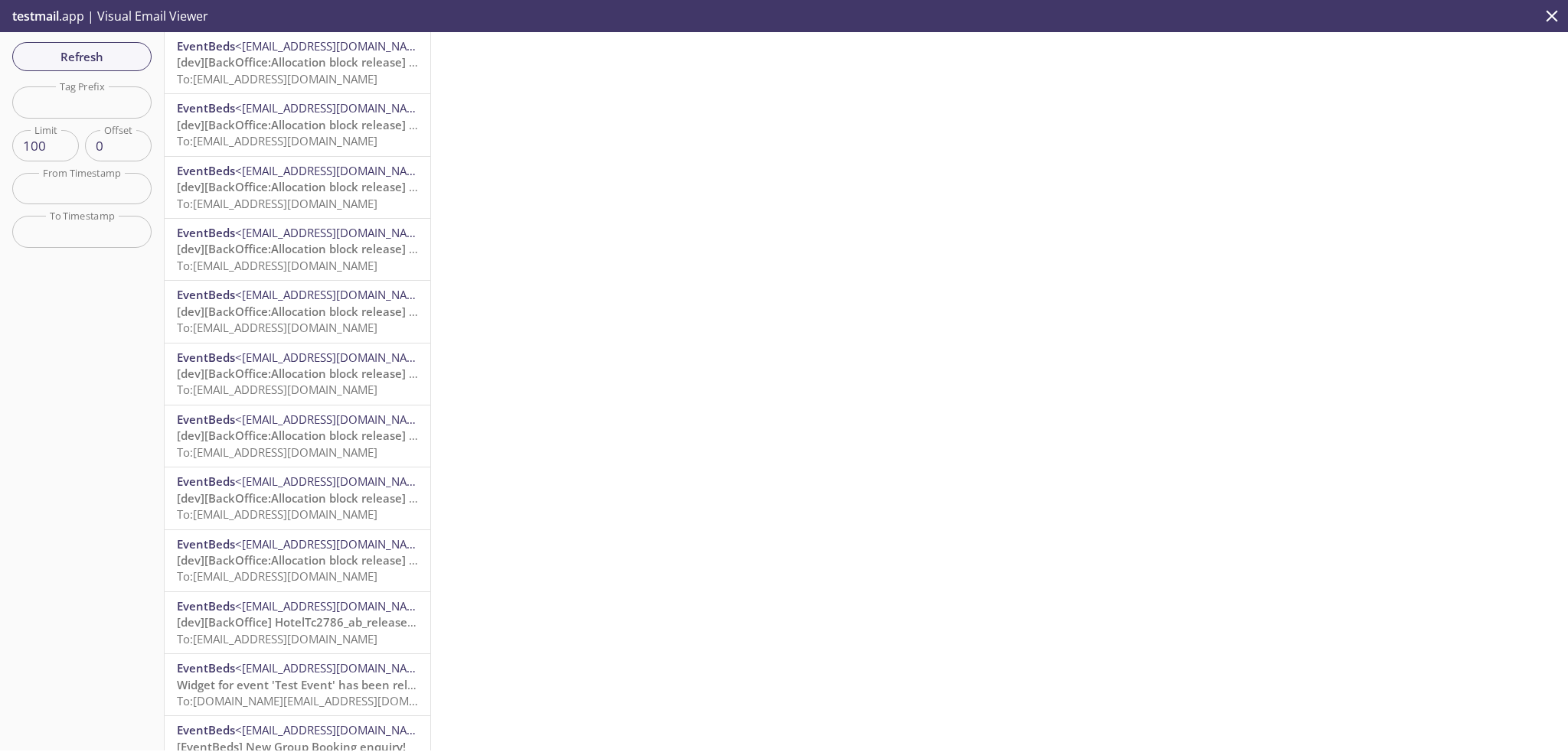
click at [258, 71] on span "To: [PERSON_NAME][EMAIL_ADDRESS][DOMAIN_NAME]" at bounding box center [277, 78] width 201 height 15
